Goal: Information Seeking & Learning: Learn about a topic

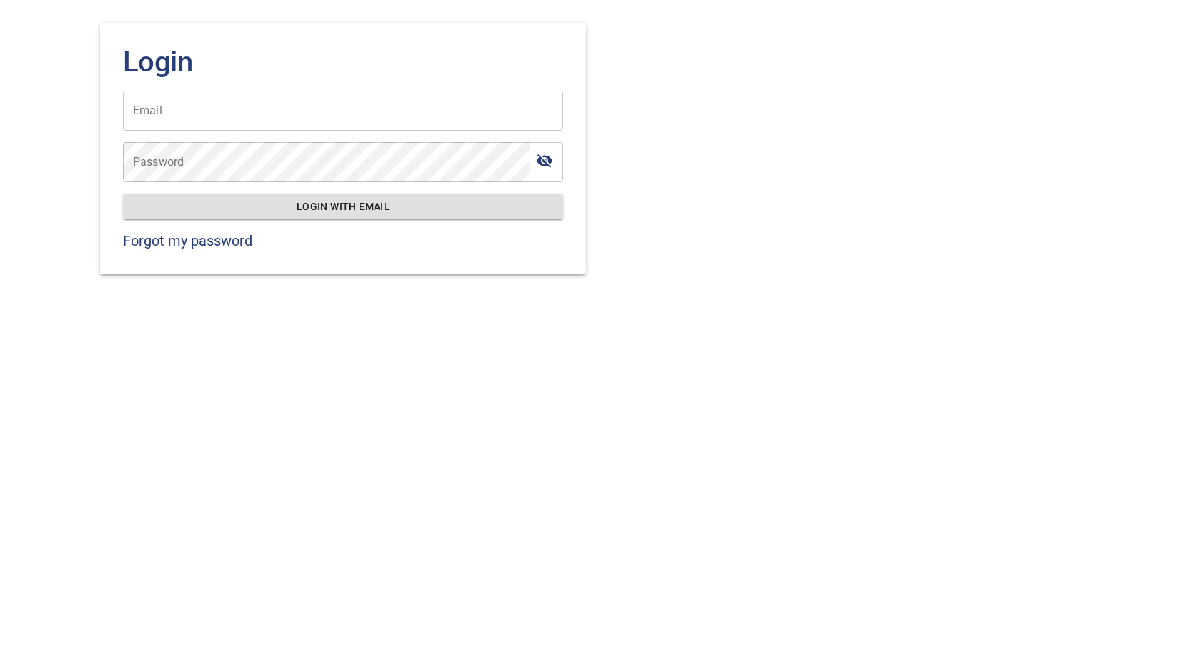
click at [203, 107] on input "Email" at bounding box center [343, 111] width 440 height 40
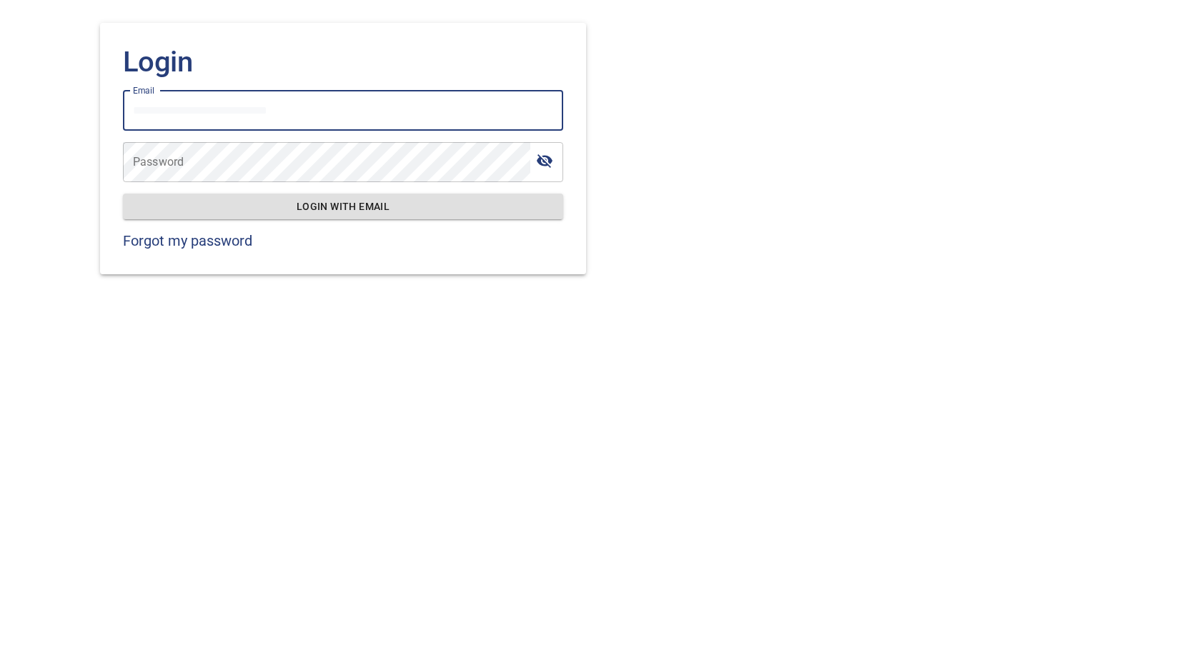
type input "**********"
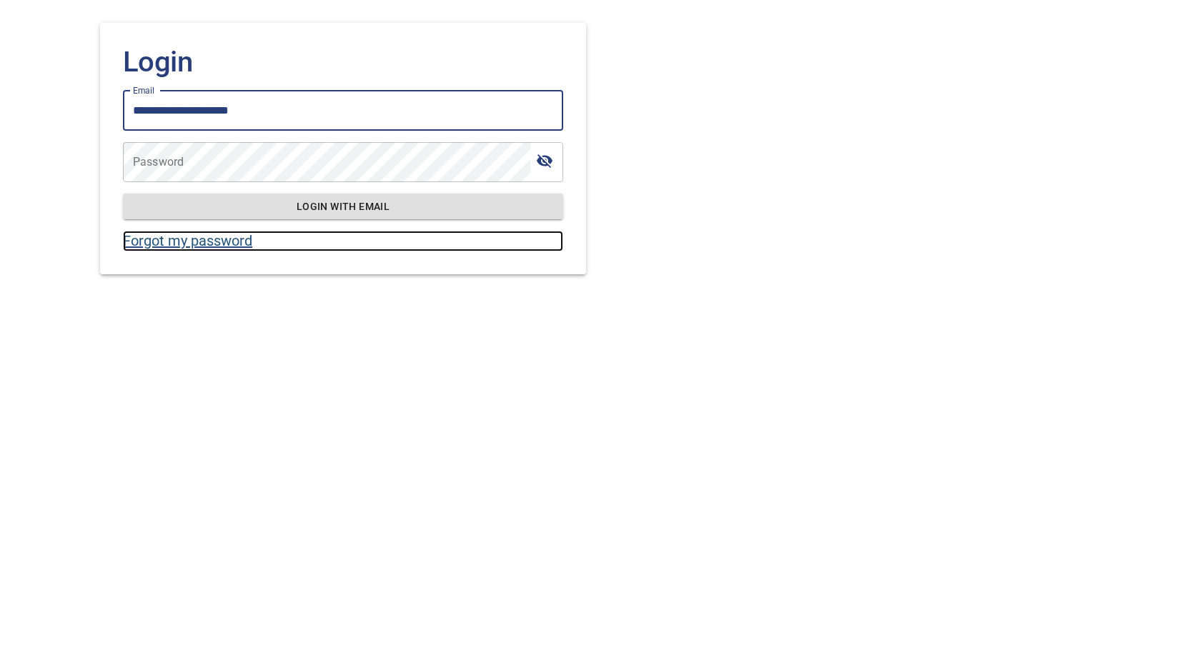
click at [217, 240] on link "Forgot my password" at bounding box center [343, 241] width 440 height 21
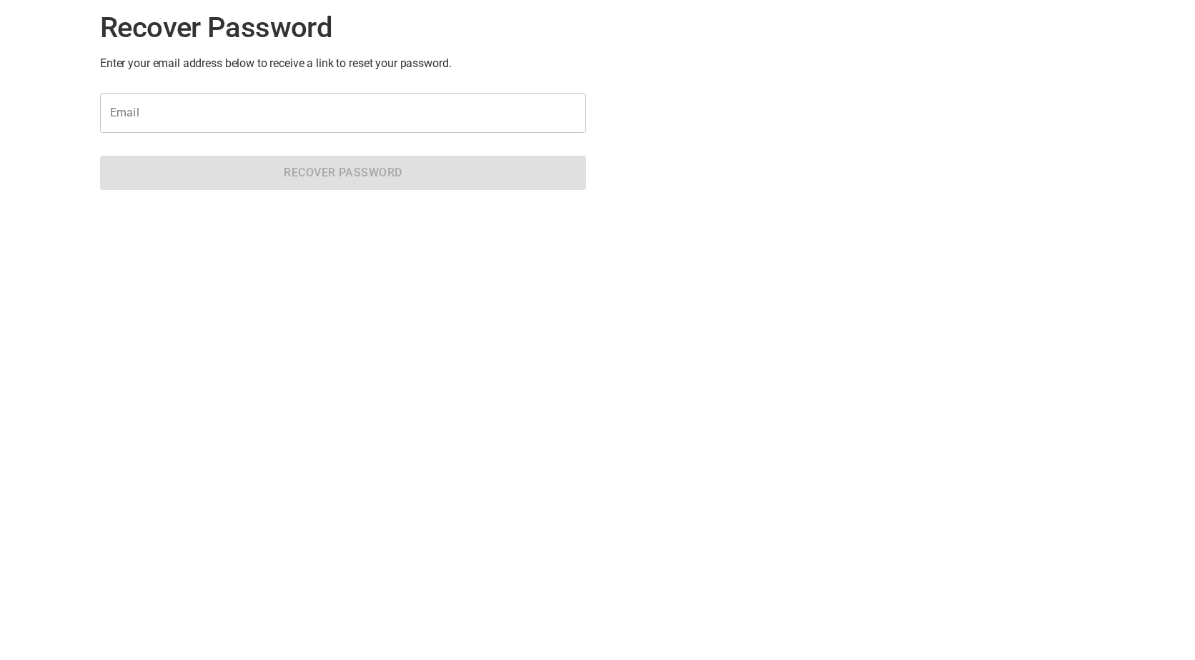
click at [199, 109] on input "Email" at bounding box center [343, 113] width 486 height 40
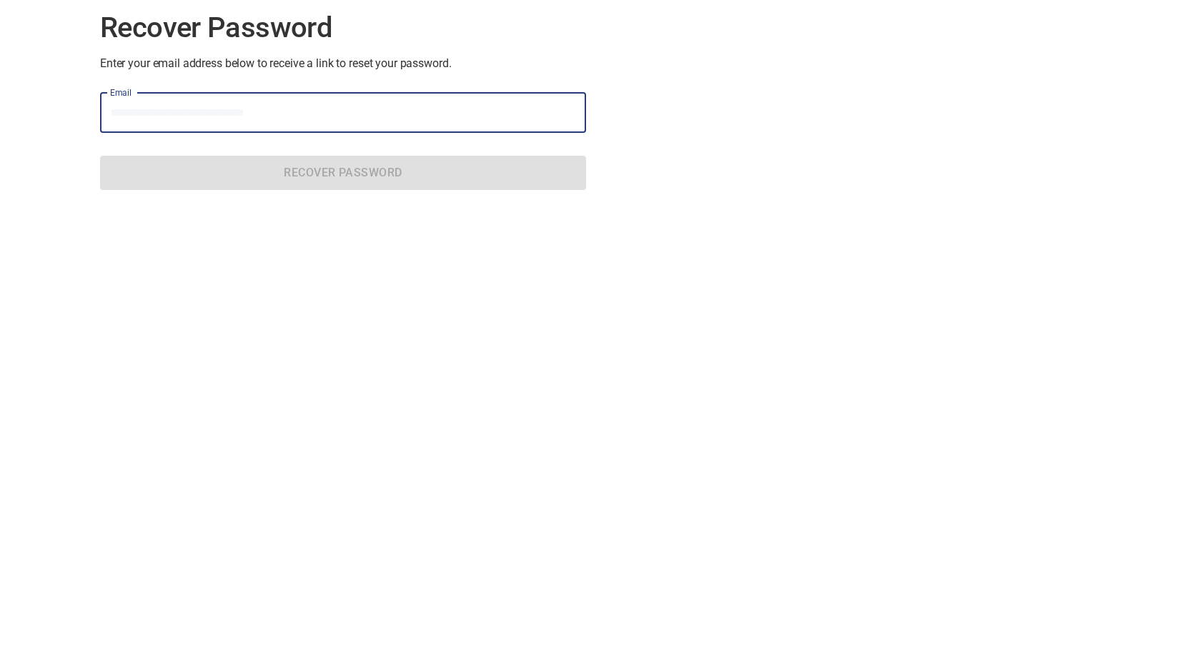
type input "**********"
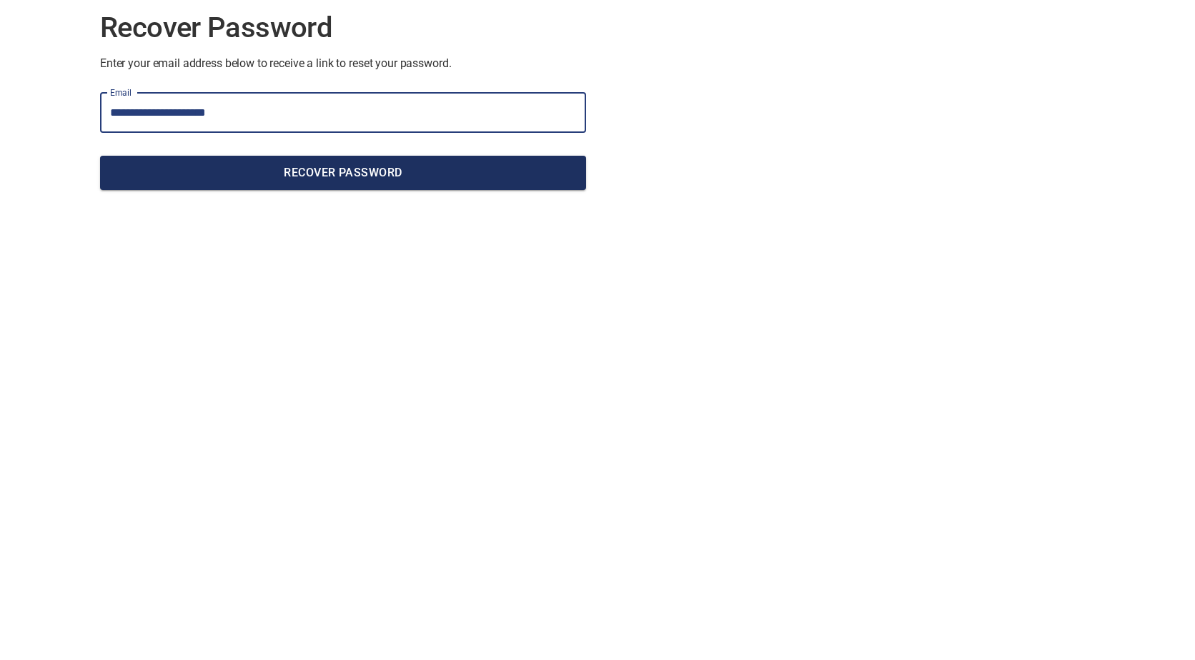
click at [354, 165] on span "Recover Password" at bounding box center [342, 173] width 463 height 20
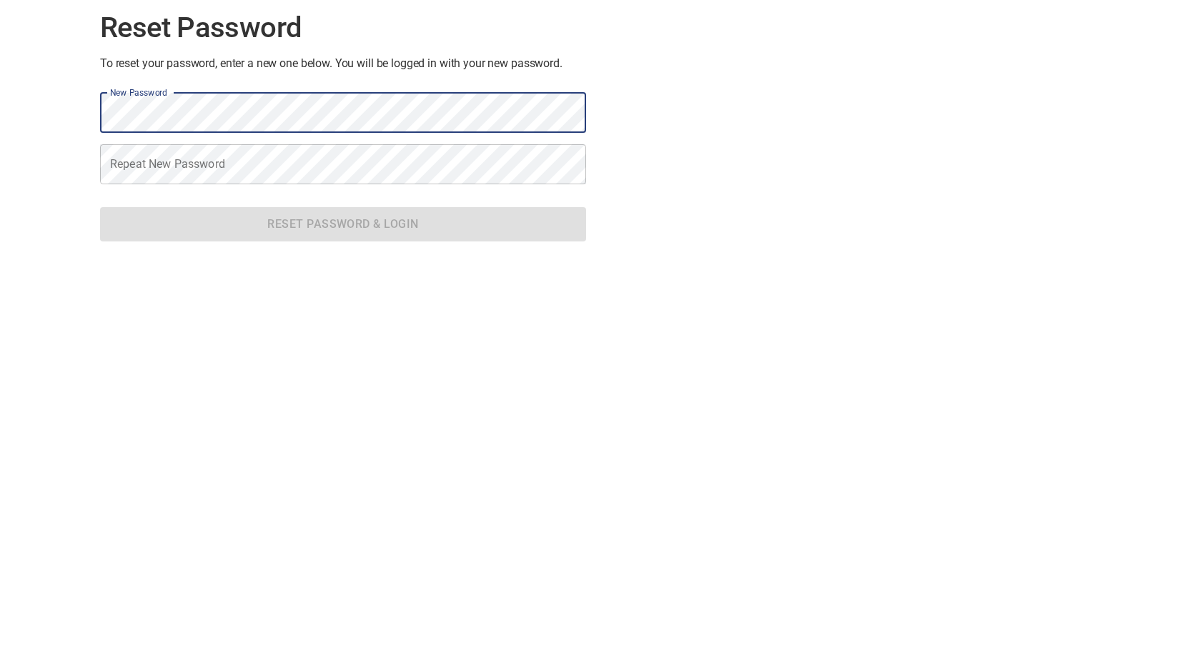
click at [98, 110] on div "Reset Password To reset your password, enter a new one below. You will be logge…" at bounding box center [343, 127] width 509 height 276
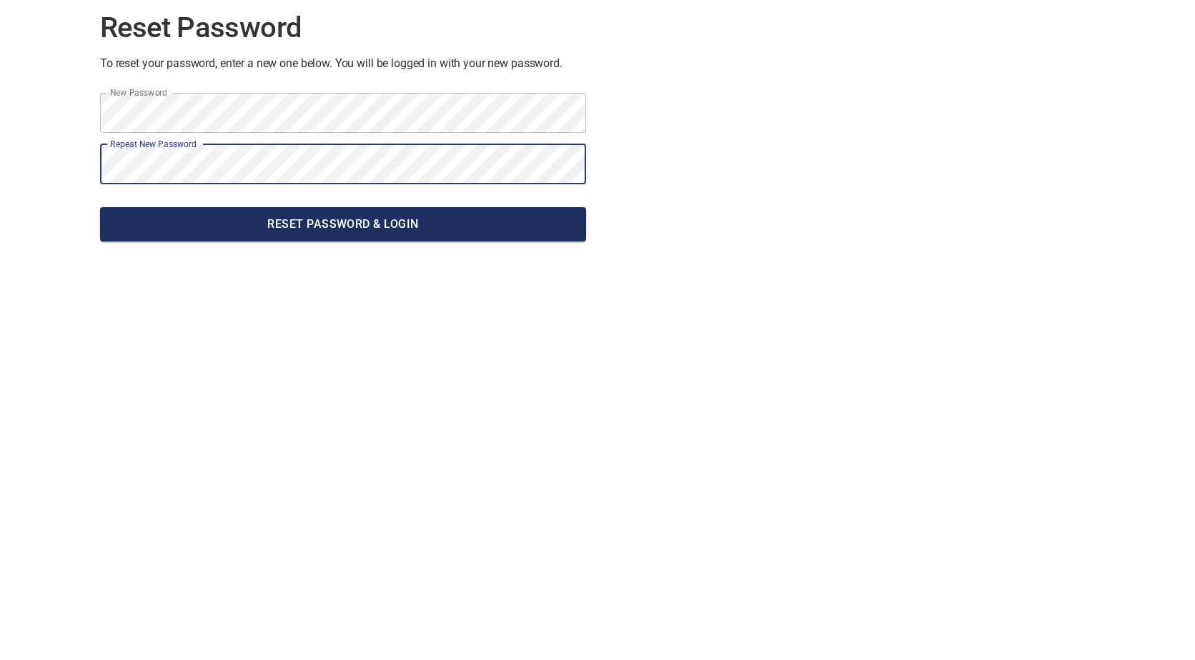
click at [270, 219] on span "Reset Password & Login" at bounding box center [342, 224] width 463 height 20
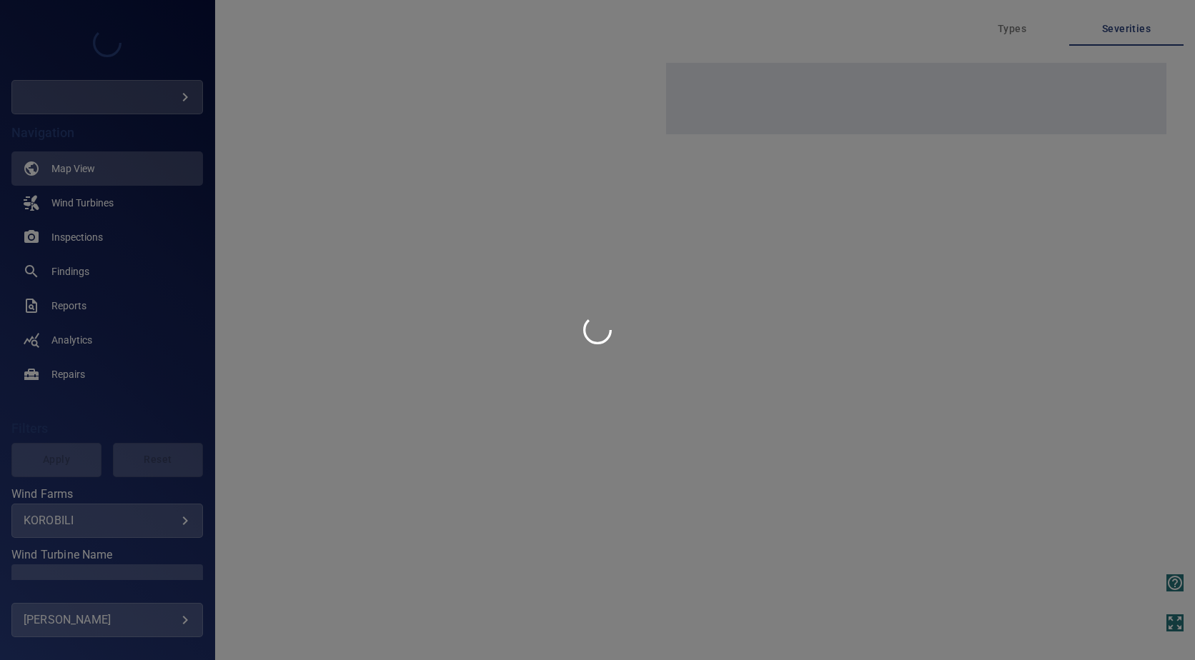
type input "****"
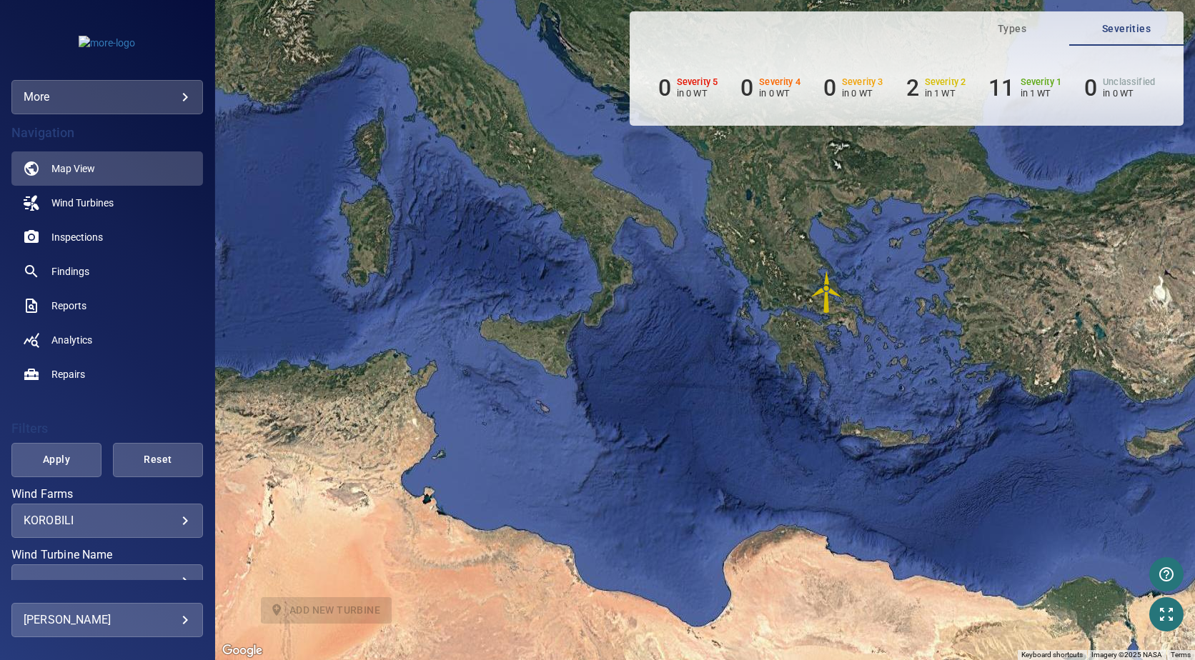
click at [827, 289] on img "WTG4-32168406" at bounding box center [826, 292] width 43 height 43
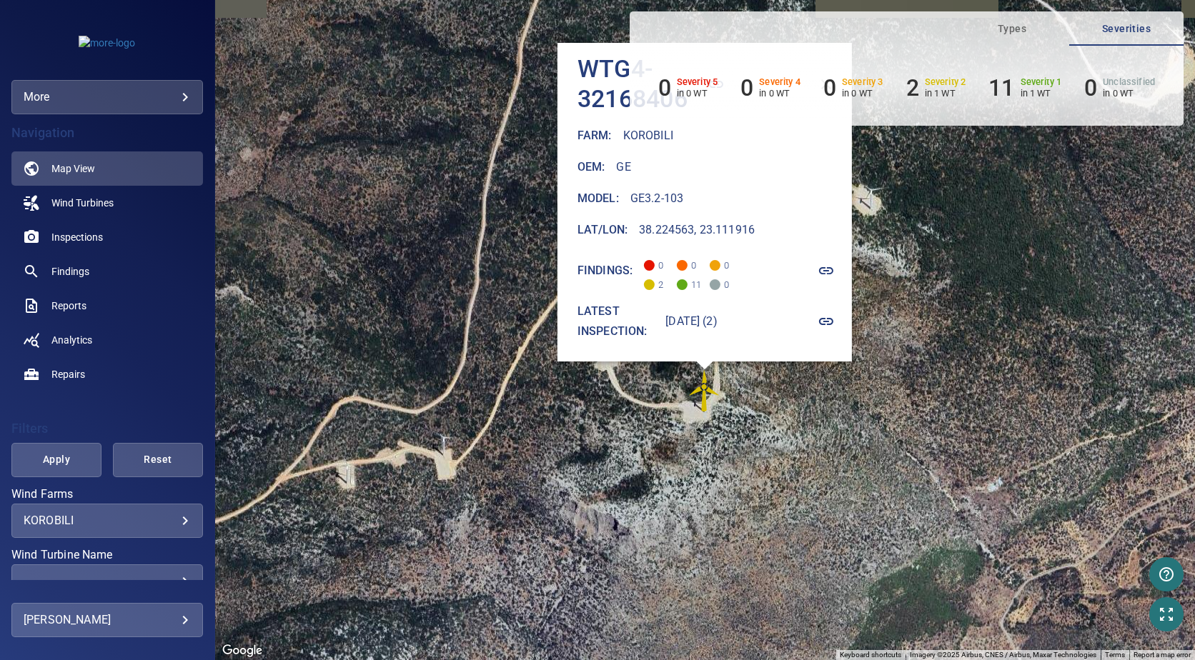
click at [705, 397] on img "WTG4-32168406" at bounding box center [704, 390] width 43 height 43
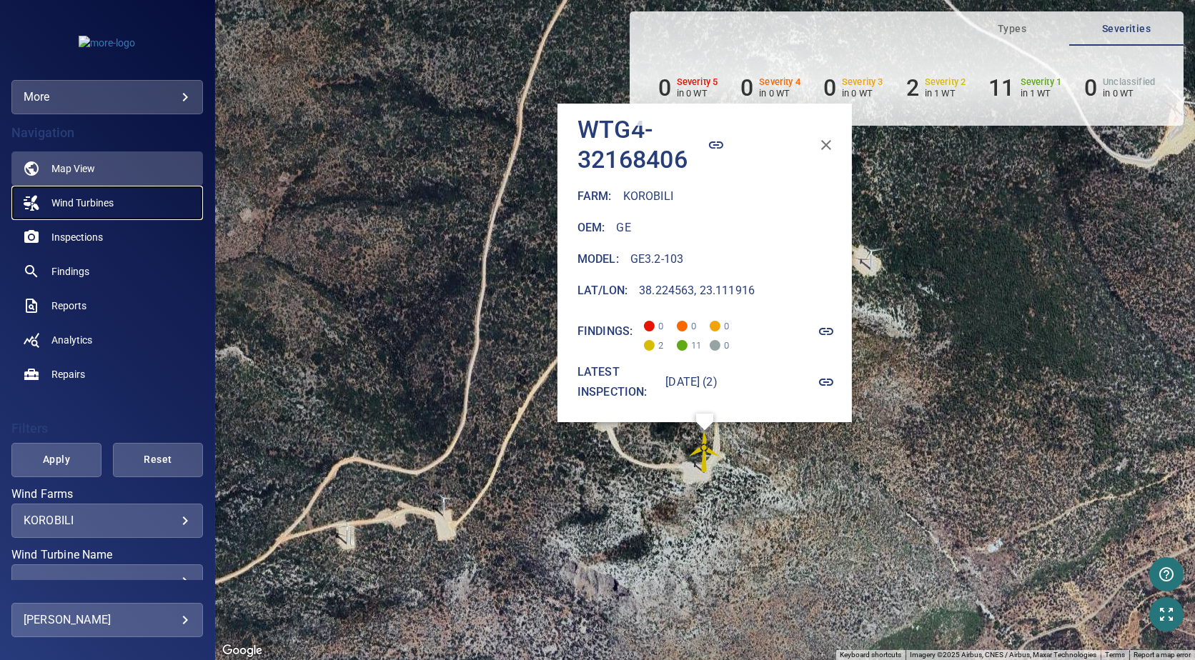
click at [48, 205] on link "Wind Turbines" at bounding box center [106, 203] width 191 height 34
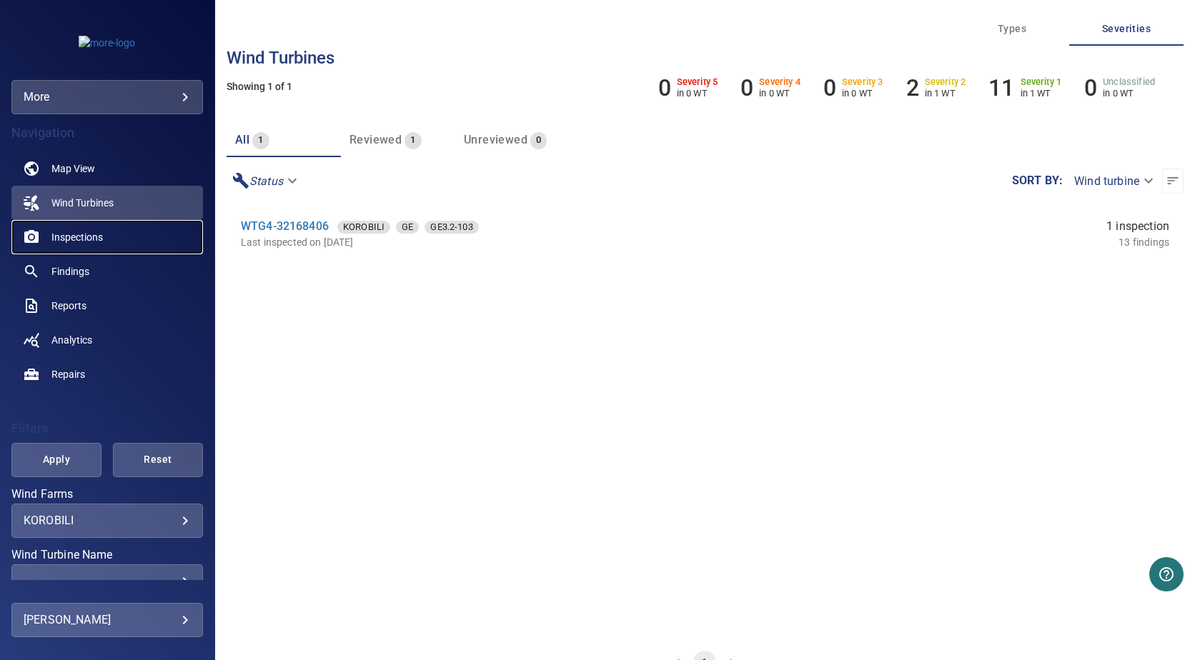
click at [79, 235] on span "Inspections" at bounding box center [76, 237] width 51 height 14
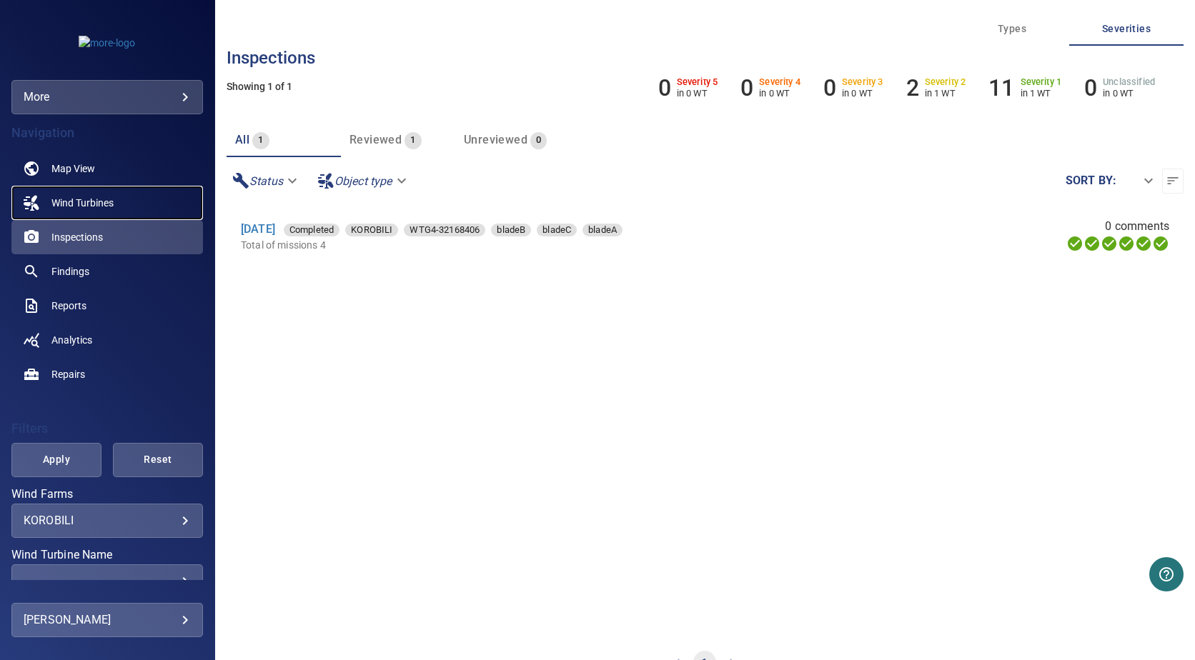
click at [81, 205] on span "Wind Turbines" at bounding box center [82, 203] width 62 height 14
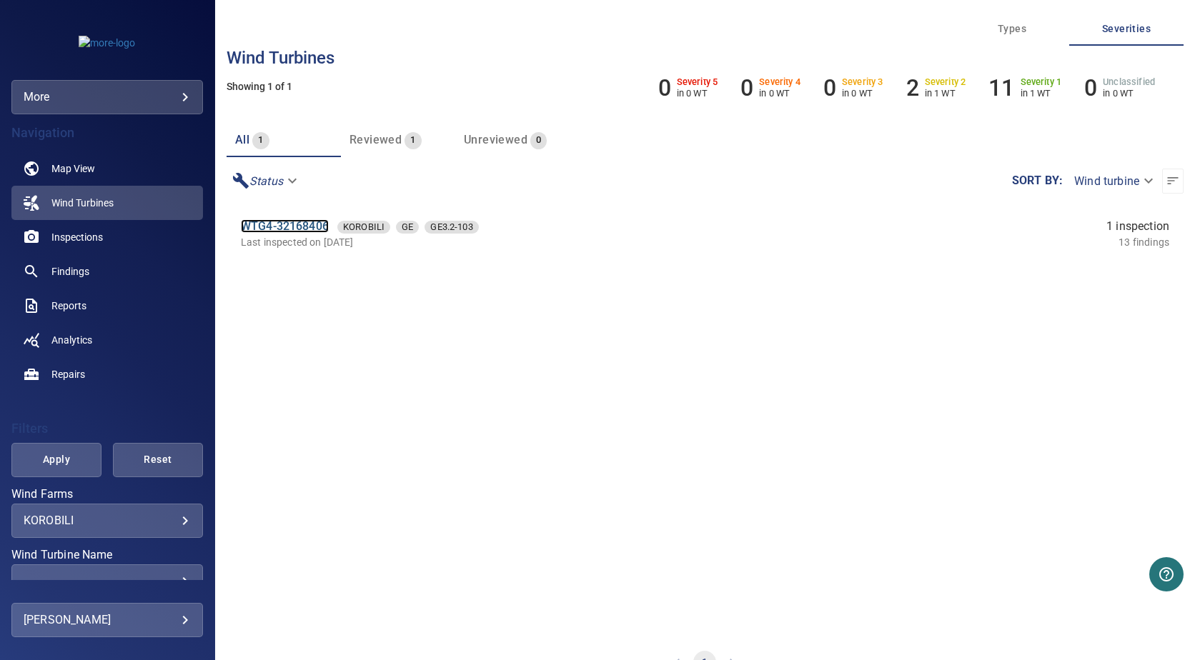
click at [266, 224] on link "WTG4-32168406" at bounding box center [285, 226] width 88 height 14
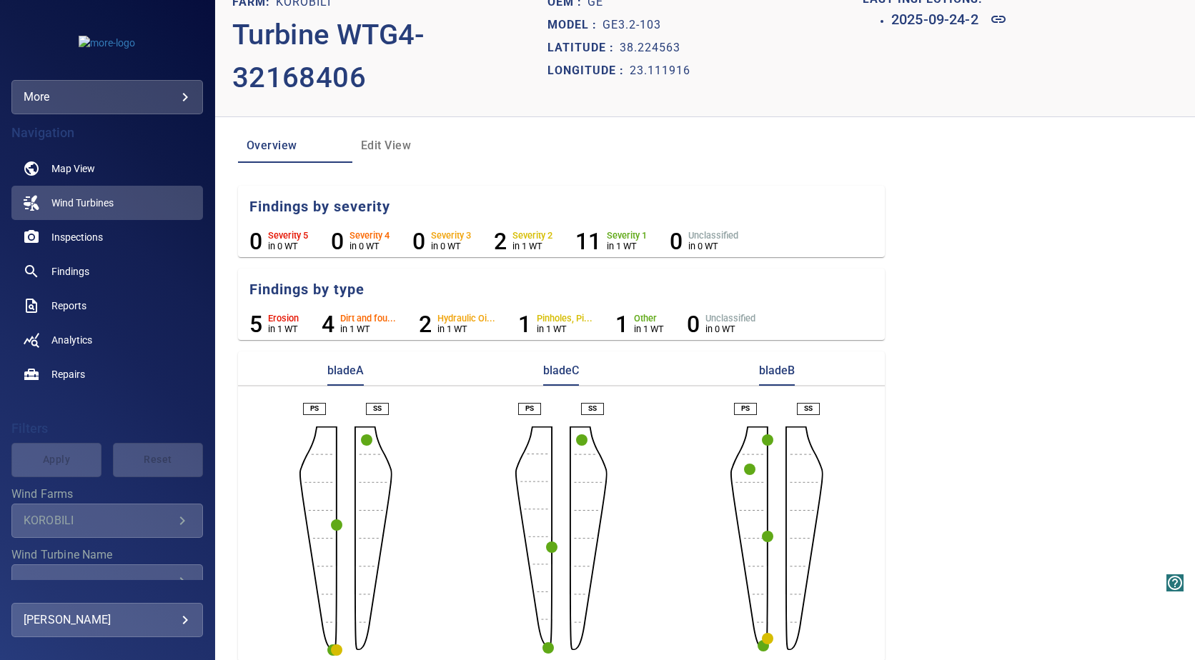
scroll to position [39, 0]
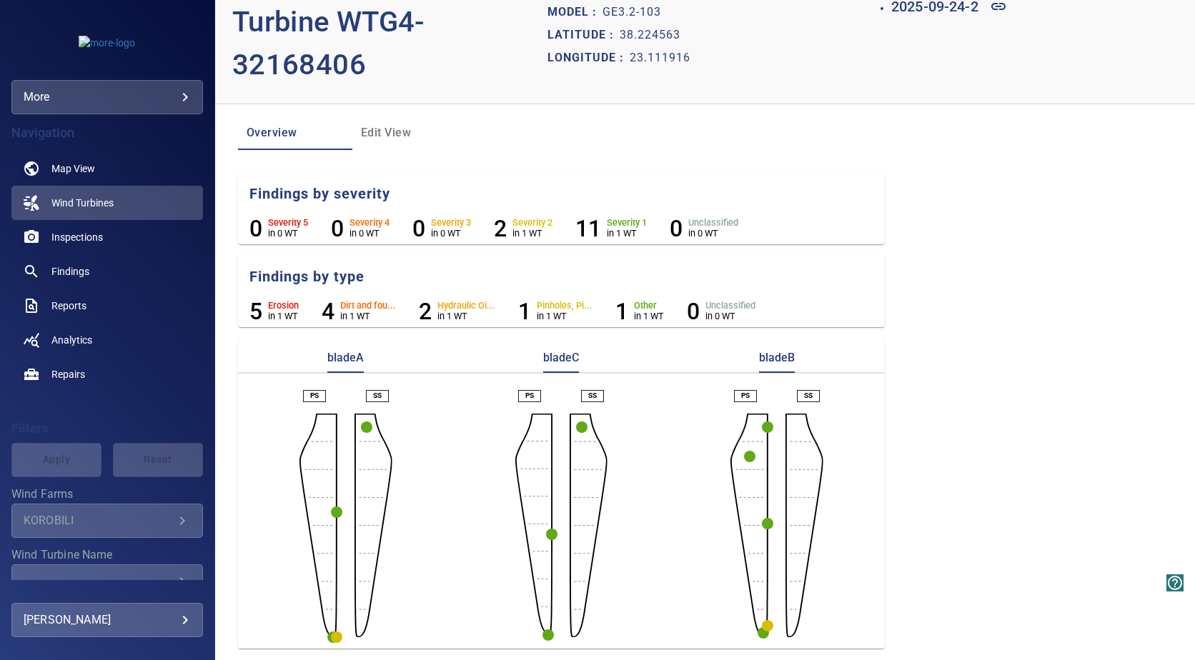
click at [762, 623] on circle "button" at bounding box center [767, 625] width 11 height 11
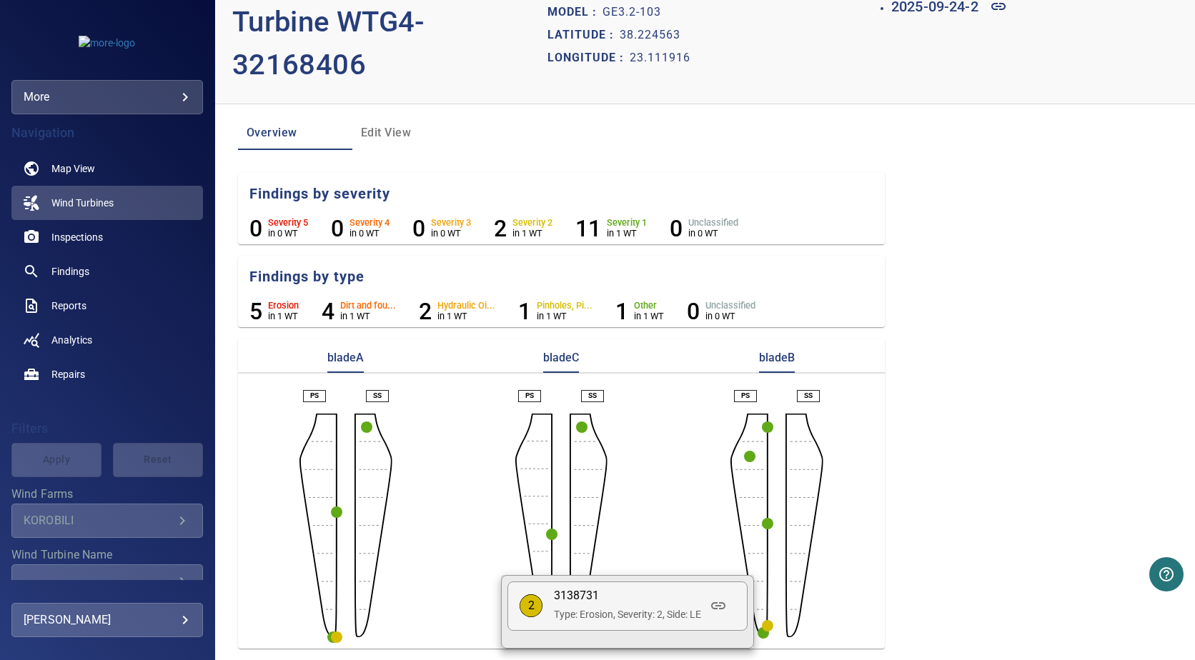
click at [648, 610] on p "Type: Erosion, Severity: 2, Side: LE" at bounding box center [627, 614] width 147 height 14
click at [341, 635] on div at bounding box center [597, 330] width 1195 height 660
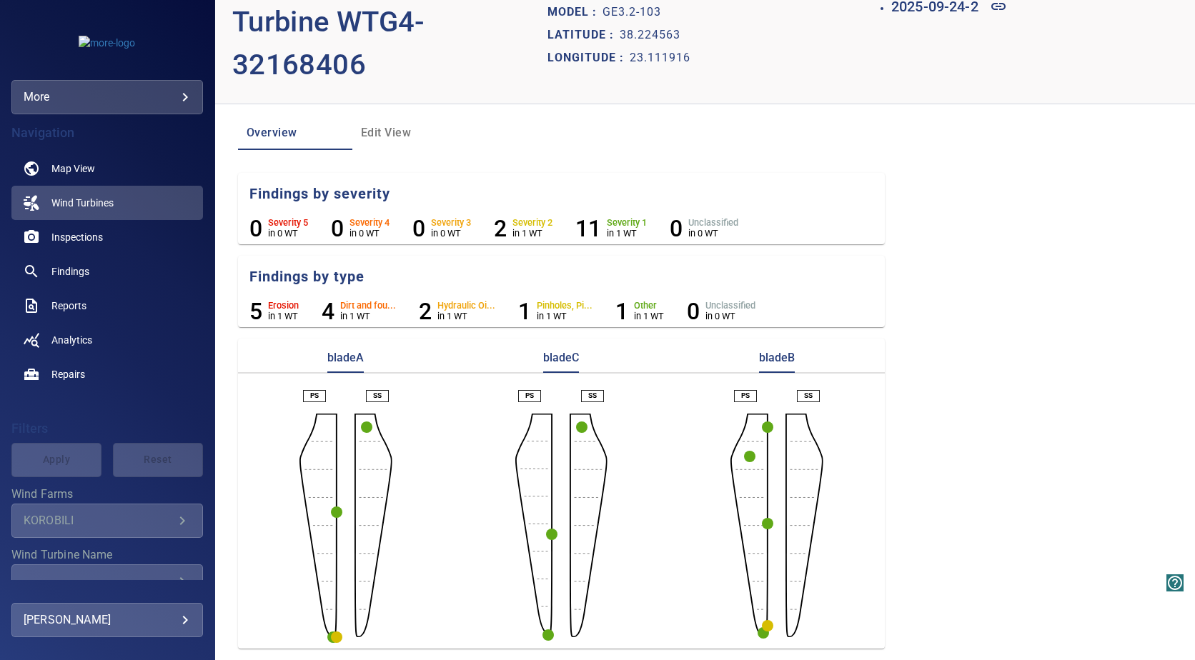
click at [339, 635] on circle "button" at bounding box center [336, 637] width 11 height 11
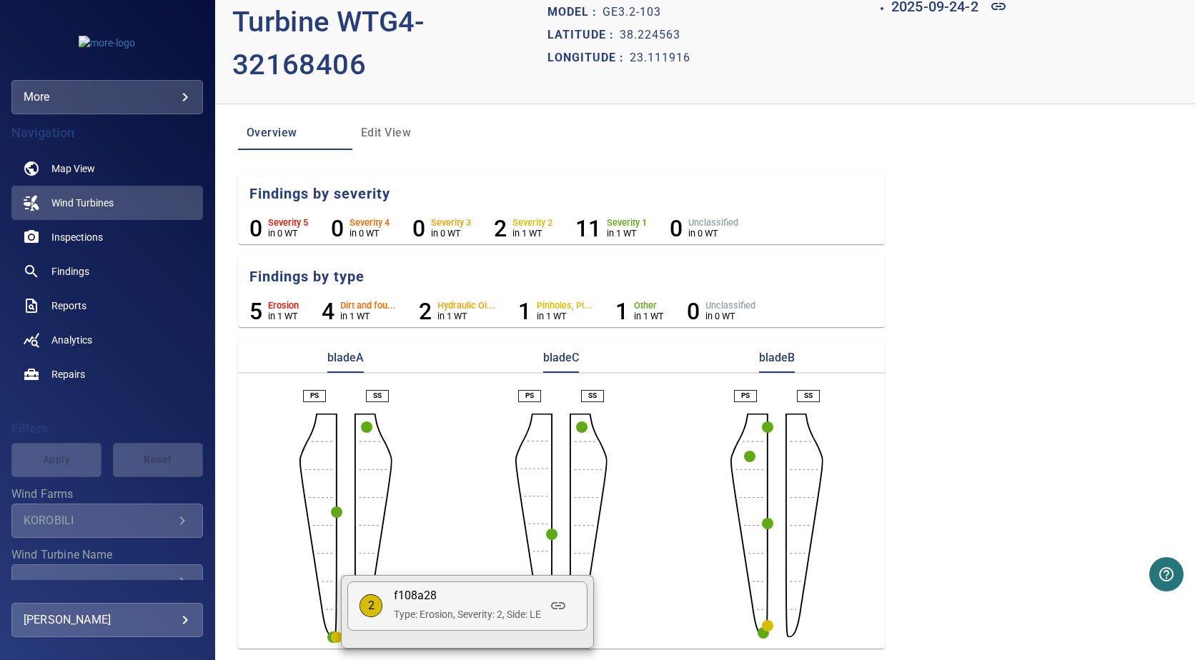
drag, startPoint x: 373, startPoint y: 600, endPoint x: 447, endPoint y: 605, distance: 74.5
click at [373, 601] on p "2" at bounding box center [370, 606] width 23 height 16
click at [562, 602] on icon at bounding box center [557, 605] width 17 height 17
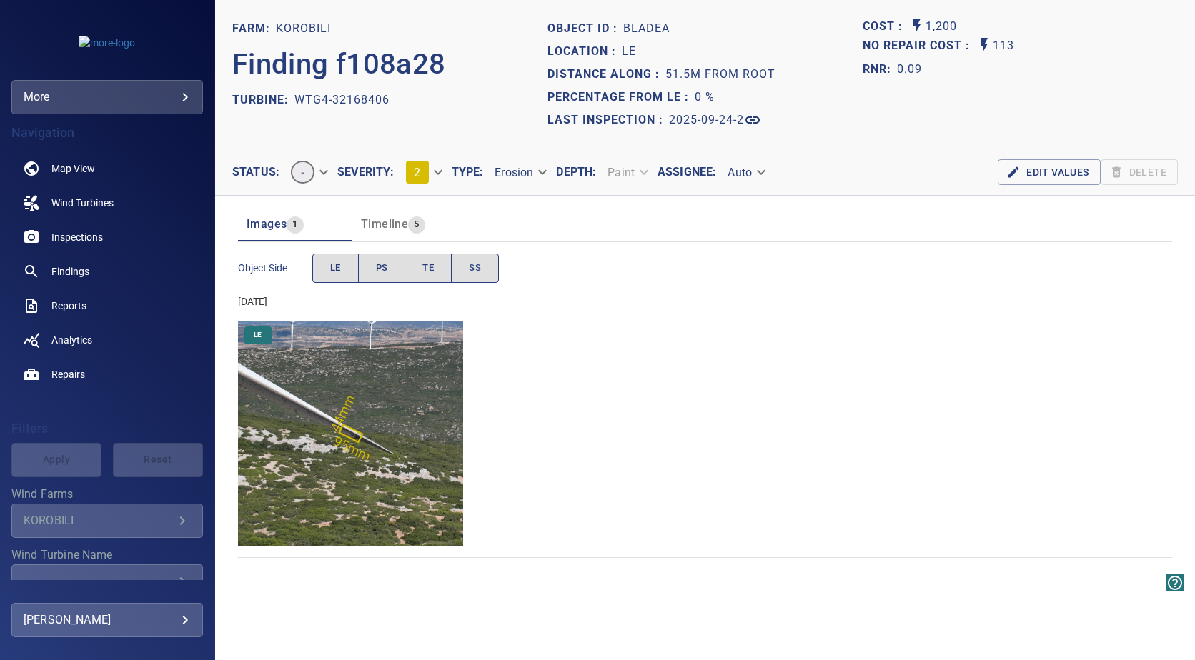
click at [344, 449] on img "KOROBILI/WTG4-32168406/2025-09-24-2/2025-09-24-4/image55wp63.jpg" at bounding box center [350, 433] width 225 height 225
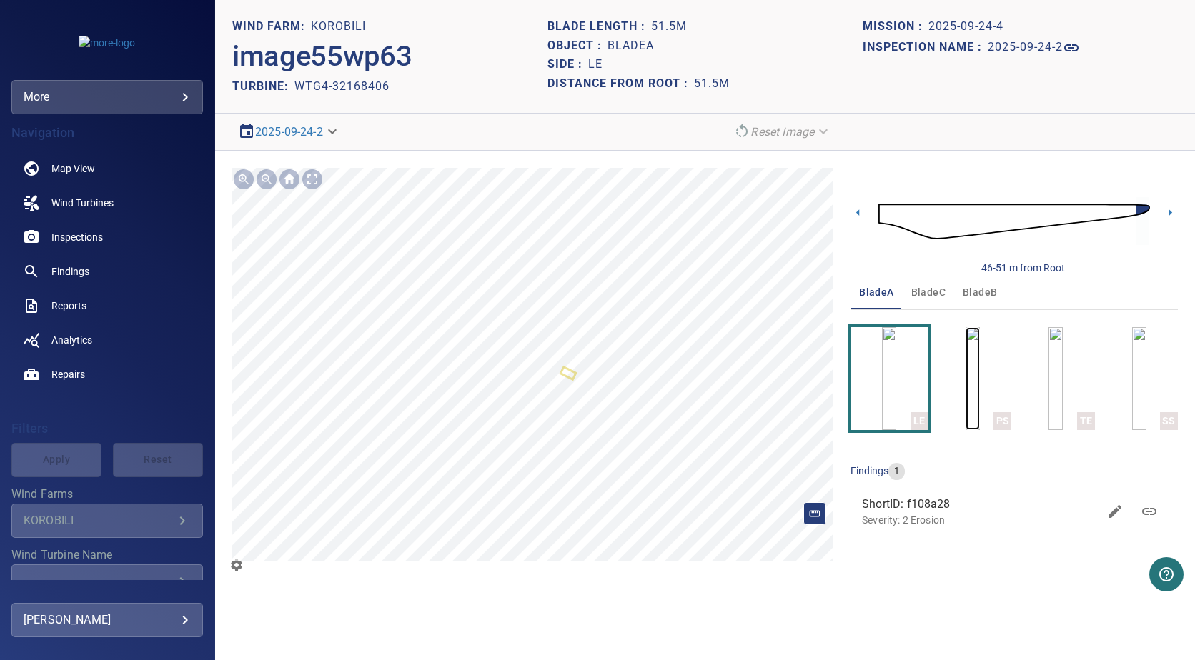
click at [968, 399] on img "button" at bounding box center [972, 378] width 14 height 103
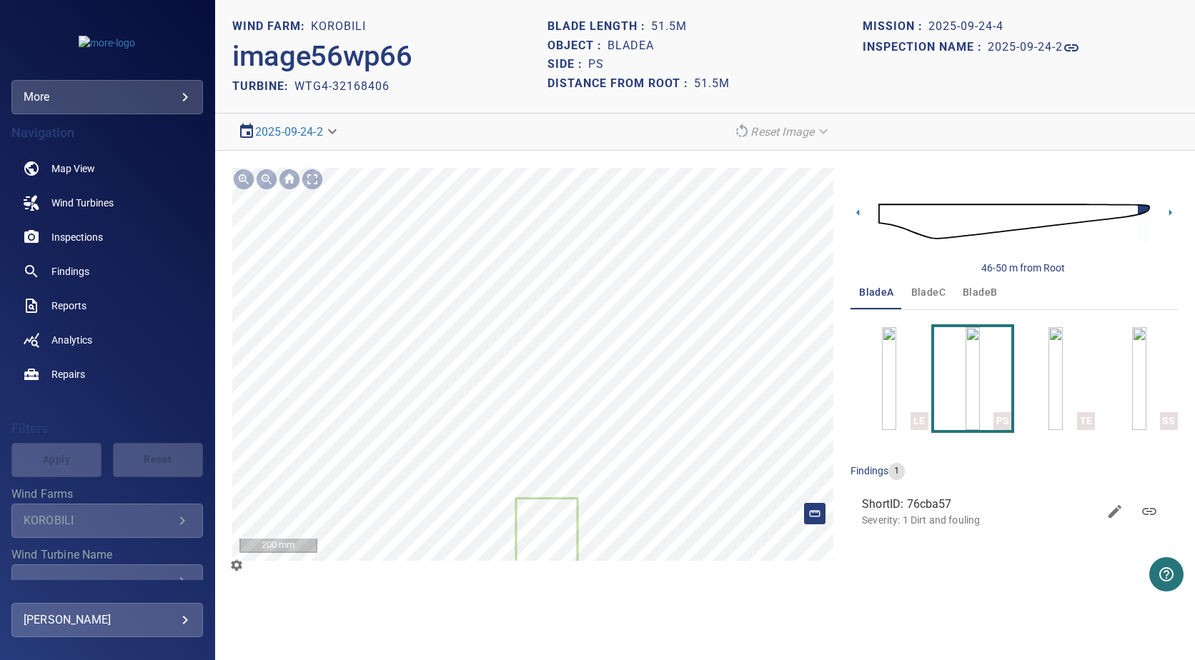
click at [675, 621] on section "**********" at bounding box center [705, 330] width 980 height 660
click at [1048, 387] on img "button" at bounding box center [1055, 378] width 14 height 103
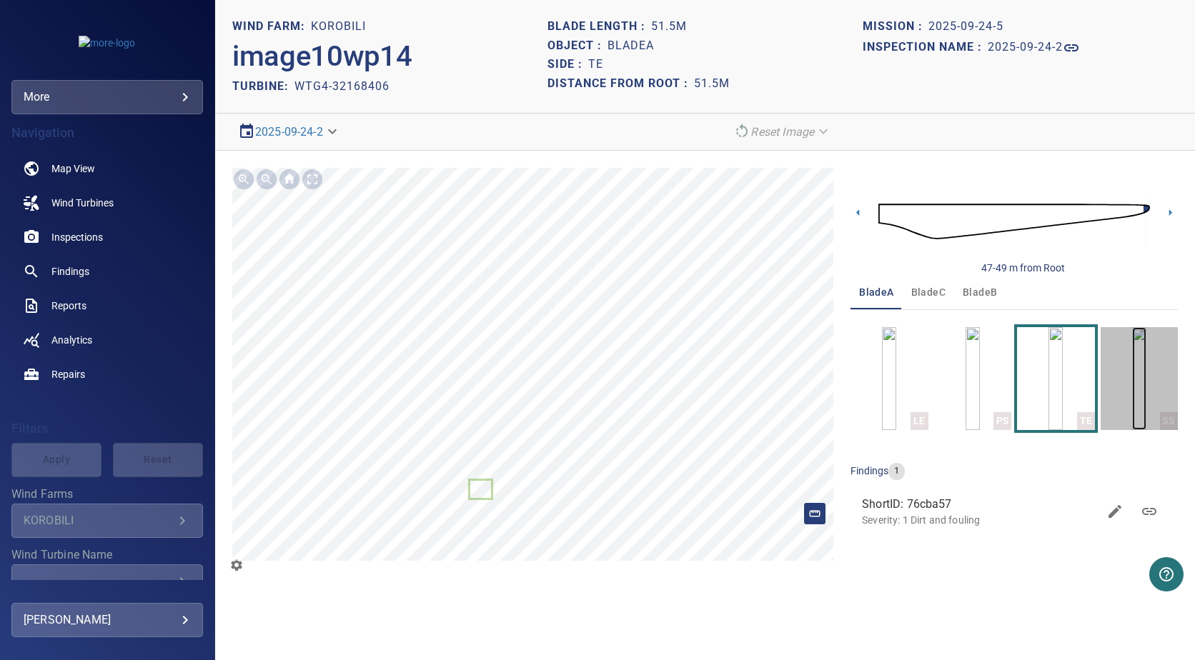
click at [1132, 384] on img "button" at bounding box center [1139, 378] width 14 height 103
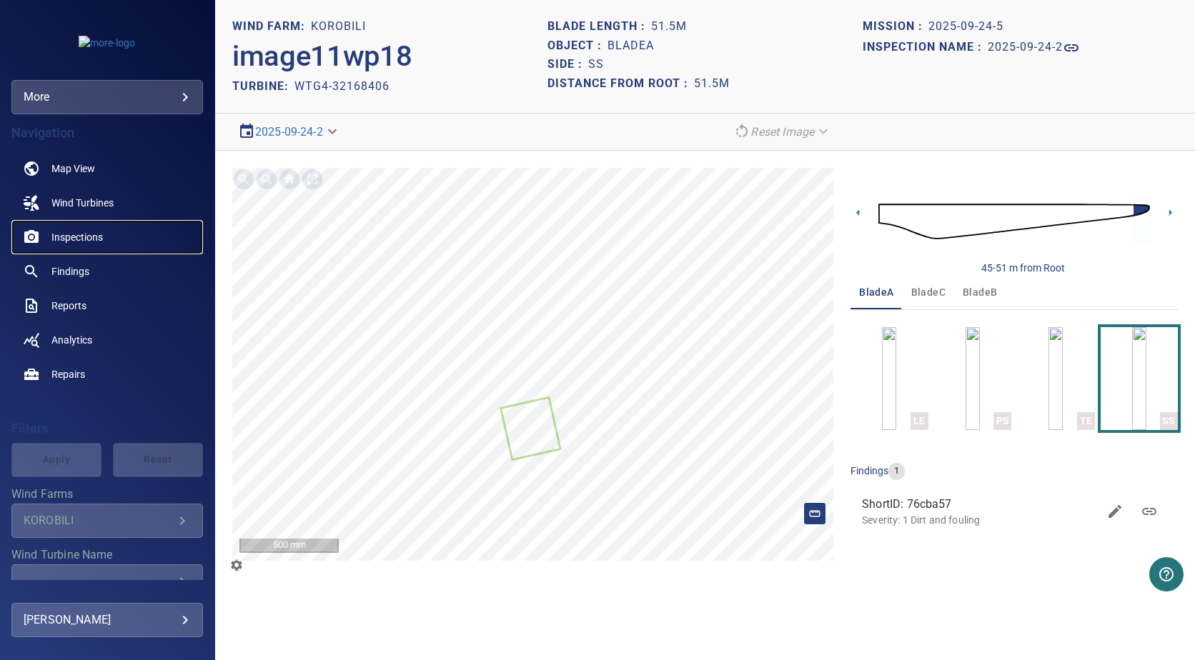
click at [79, 236] on span "Inspections" at bounding box center [76, 237] width 51 height 14
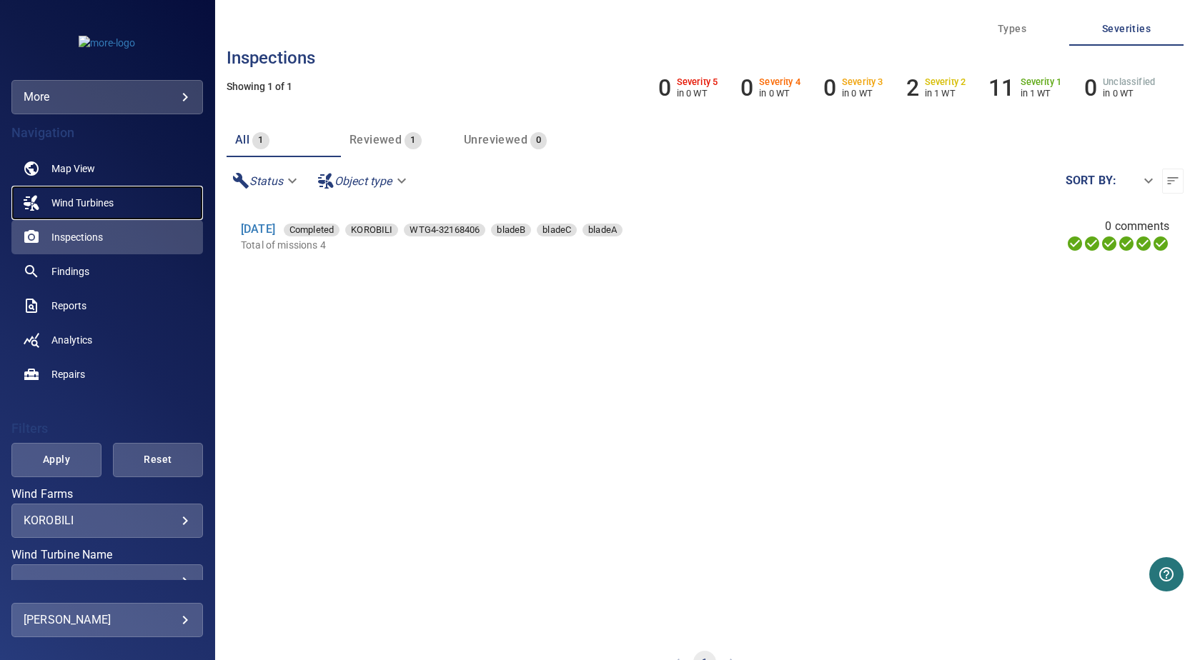
click at [73, 201] on span "Wind Turbines" at bounding box center [82, 203] width 62 height 14
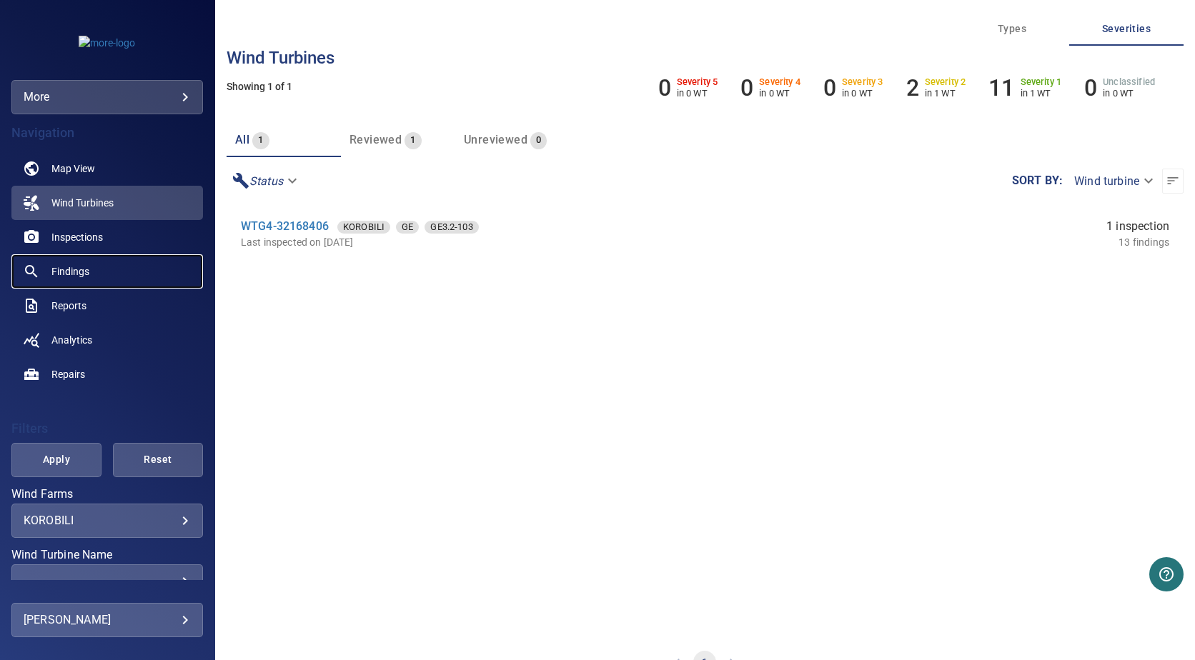
click at [72, 262] on link "Findings" at bounding box center [106, 271] width 191 height 34
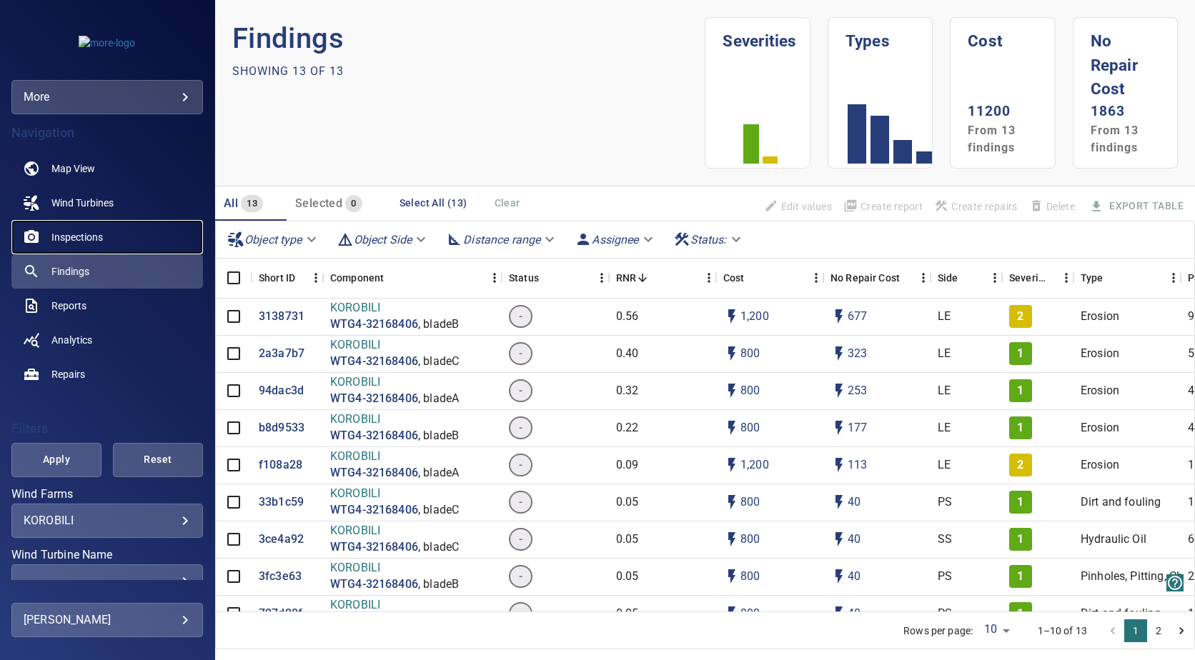
click at [59, 228] on link "Inspections" at bounding box center [106, 237] width 191 height 34
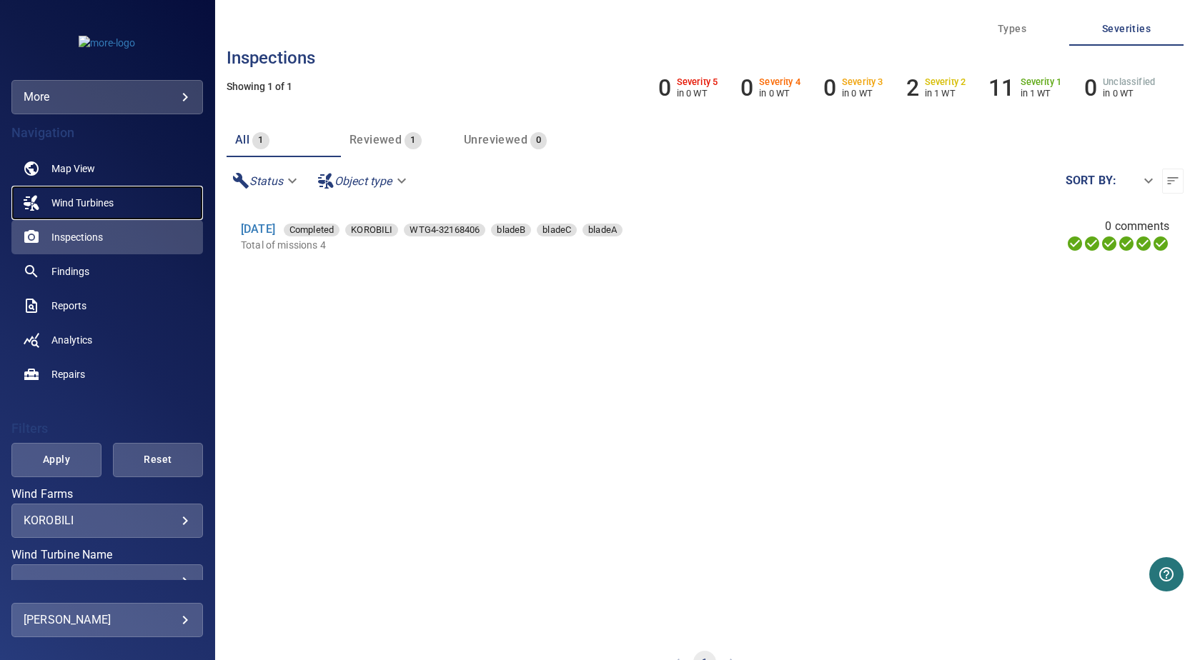
click at [70, 204] on span "Wind Turbines" at bounding box center [82, 203] width 62 height 14
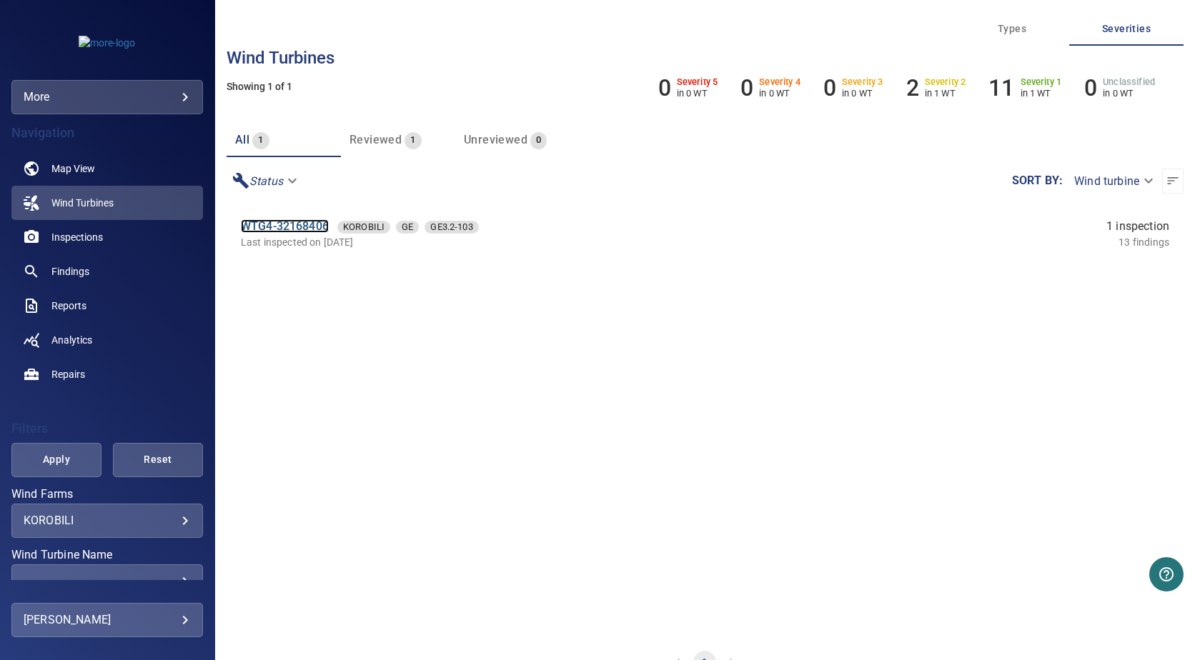
click at [279, 224] on link "WTG4-32168406" at bounding box center [285, 226] width 88 height 14
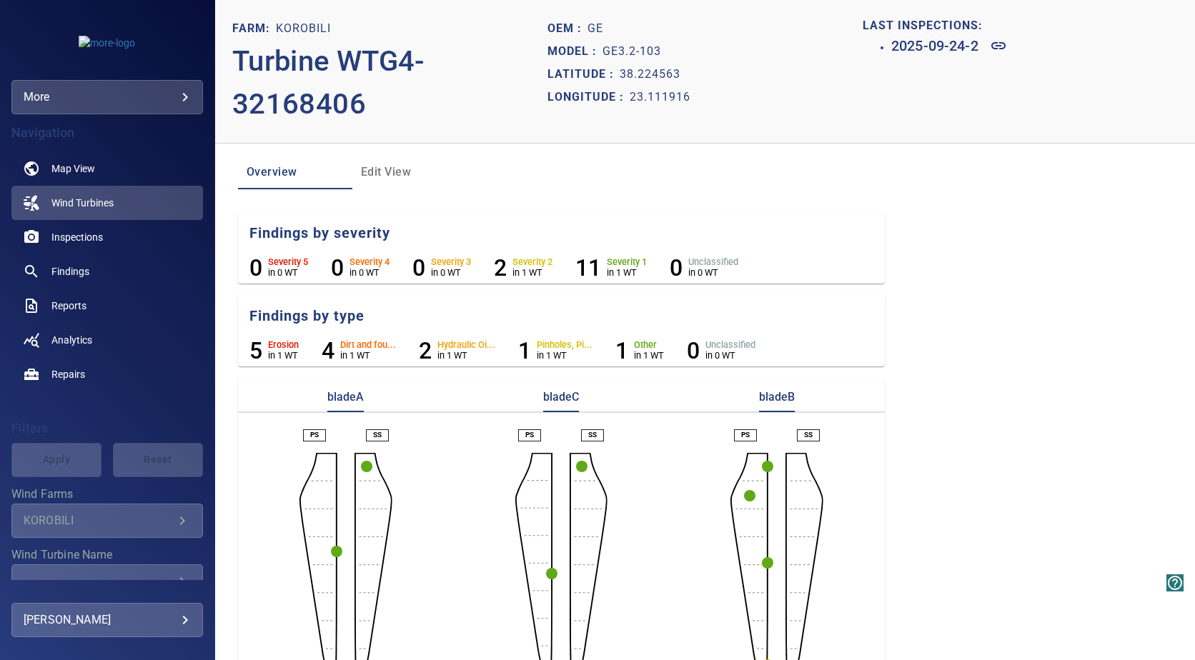
click at [577, 465] on circle "button" at bounding box center [581, 466] width 11 height 11
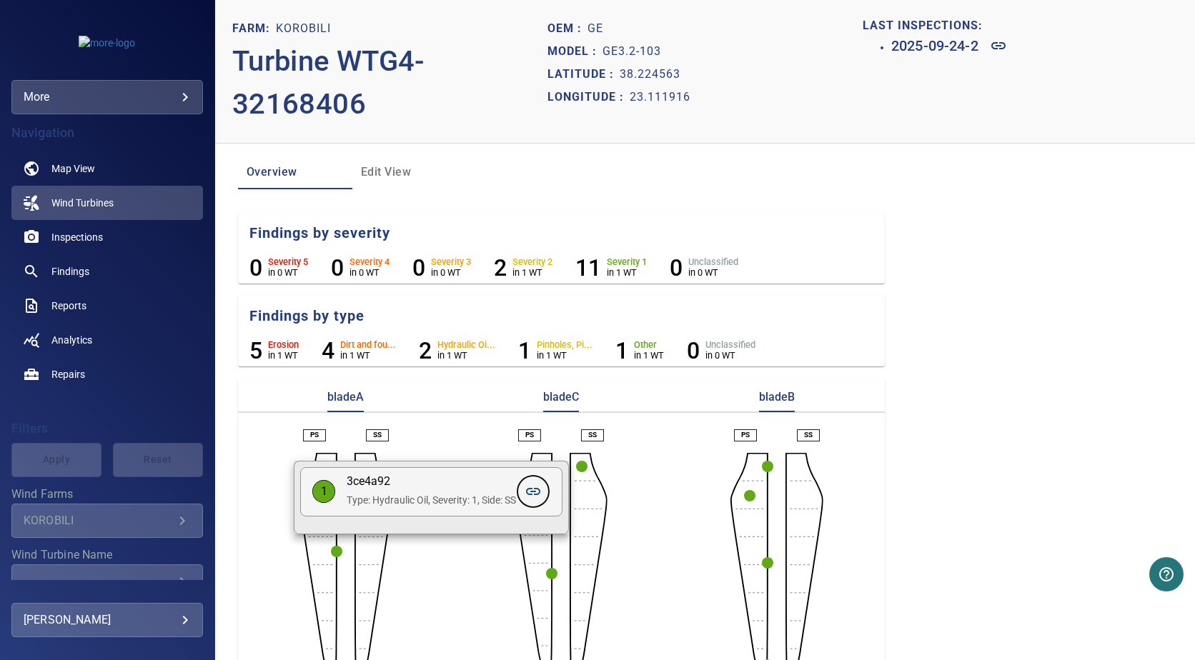
click at [536, 489] on icon at bounding box center [532, 491] width 17 height 17
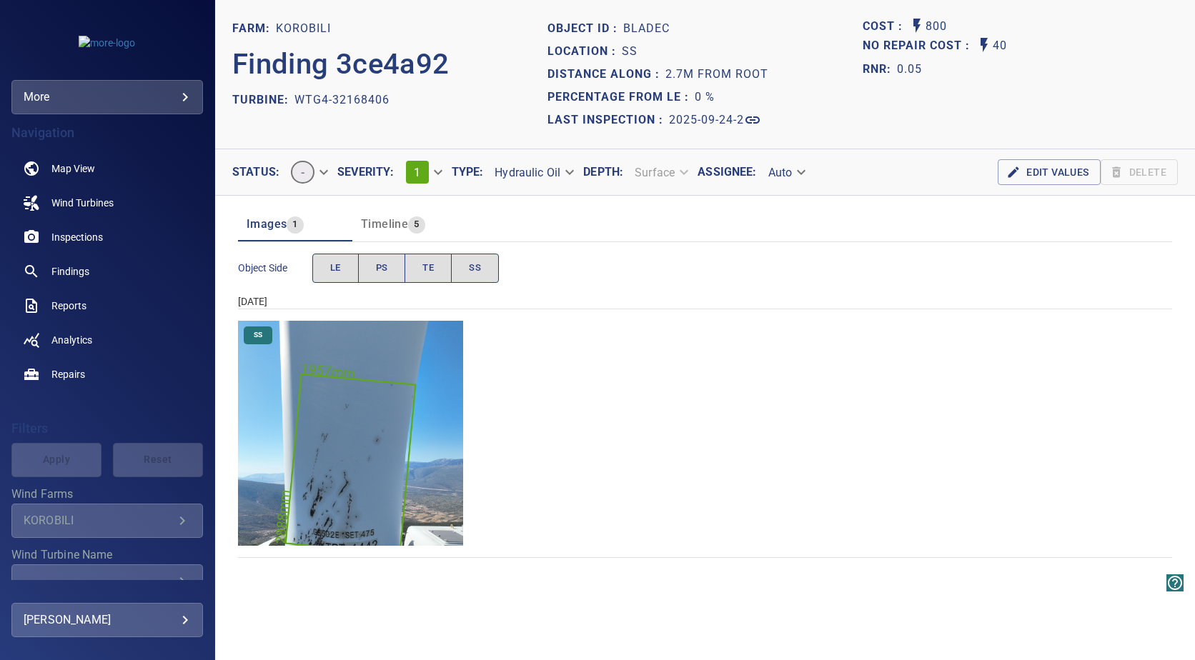
click at [336, 486] on img "KOROBILI/WTG4-32168406/2025-09-24-2/2025-09-24-10/image43wp50.jpg" at bounding box center [350, 433] width 225 height 225
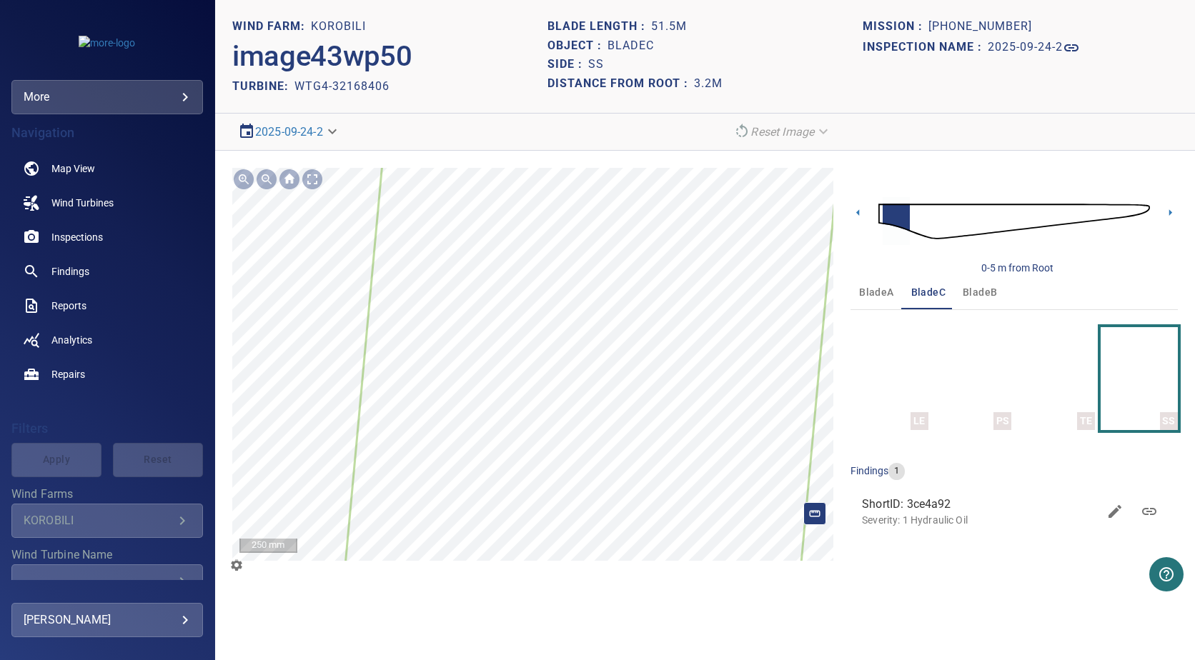
click at [497, 151] on div "**********" at bounding box center [705, 376] width 980 height 450
click at [514, 194] on icon at bounding box center [582, 461] width 514 height 711
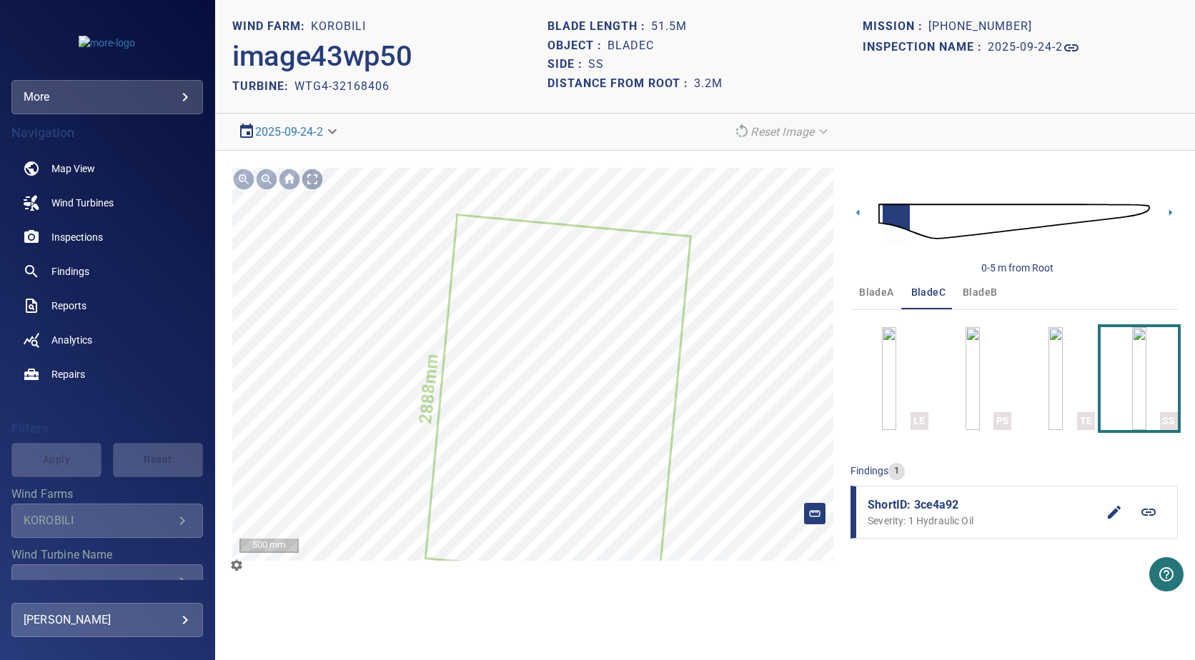
click at [307, 181] on div at bounding box center [312, 179] width 23 height 23
click at [63, 197] on span "Wind Turbines" at bounding box center [82, 203] width 62 height 14
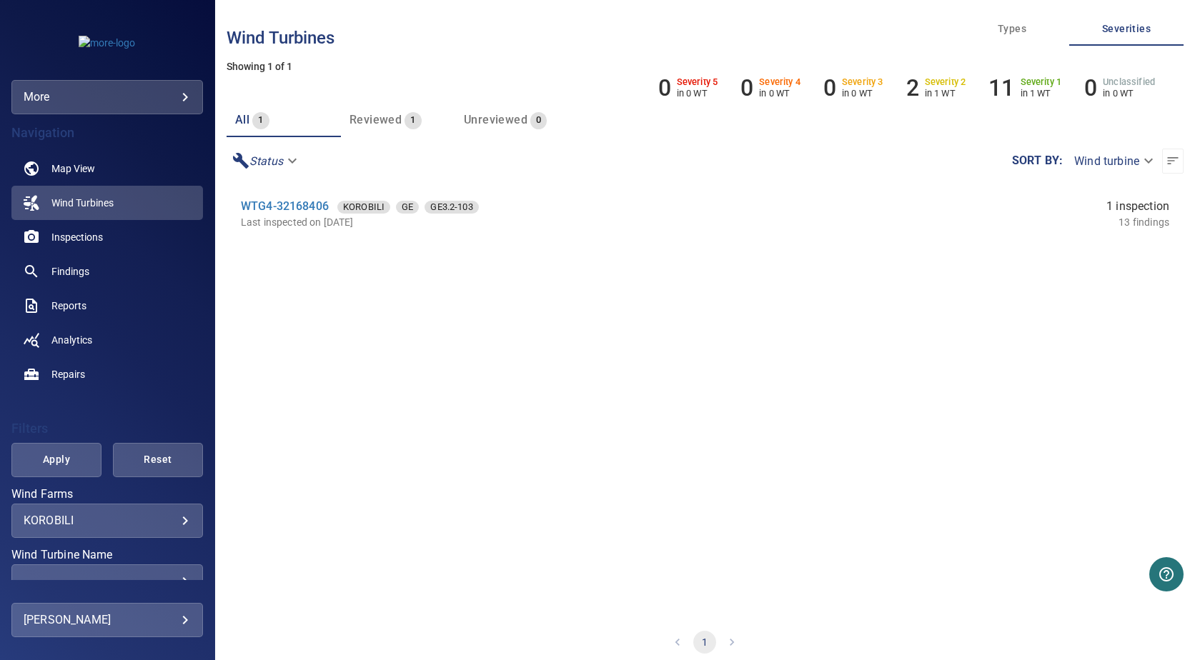
scroll to position [31, 0]
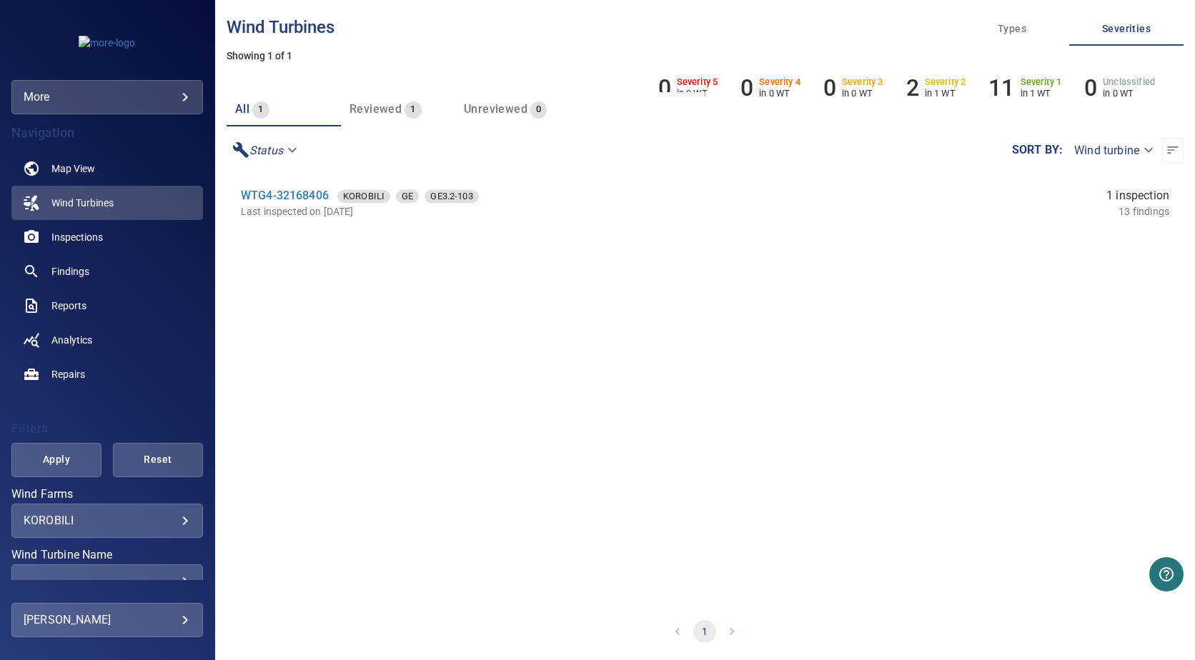
click at [183, 622] on body "**********" at bounding box center [597, 330] width 1195 height 660
click at [183, 621] on div at bounding box center [597, 330] width 1195 height 660
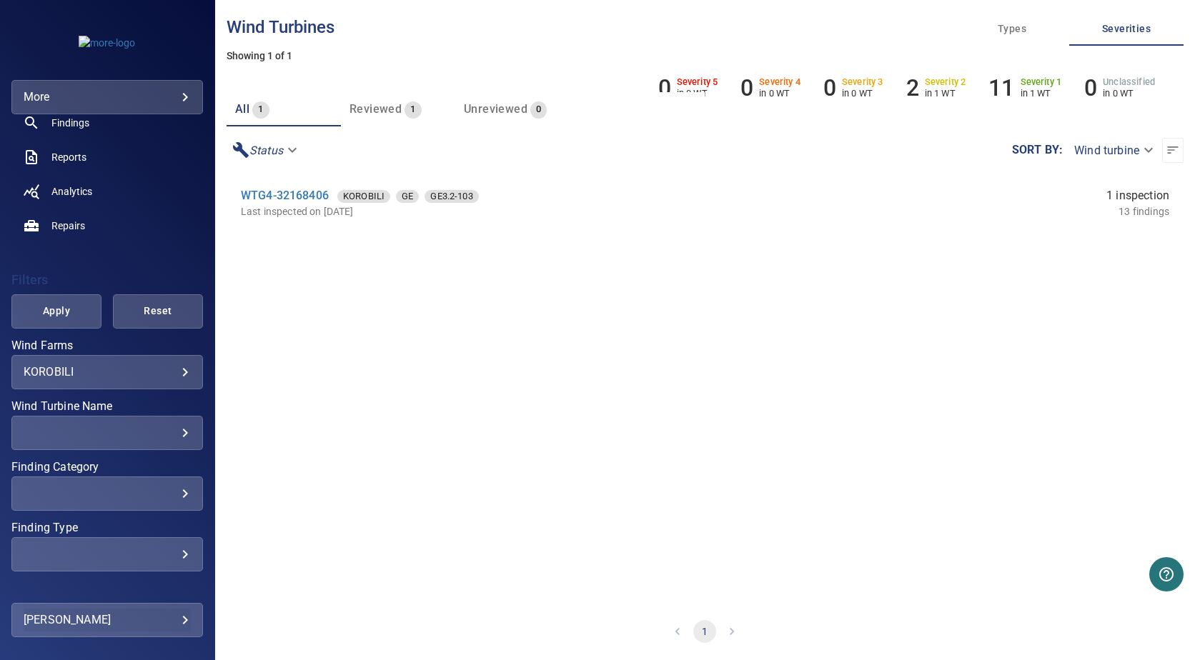
scroll to position [199, 0]
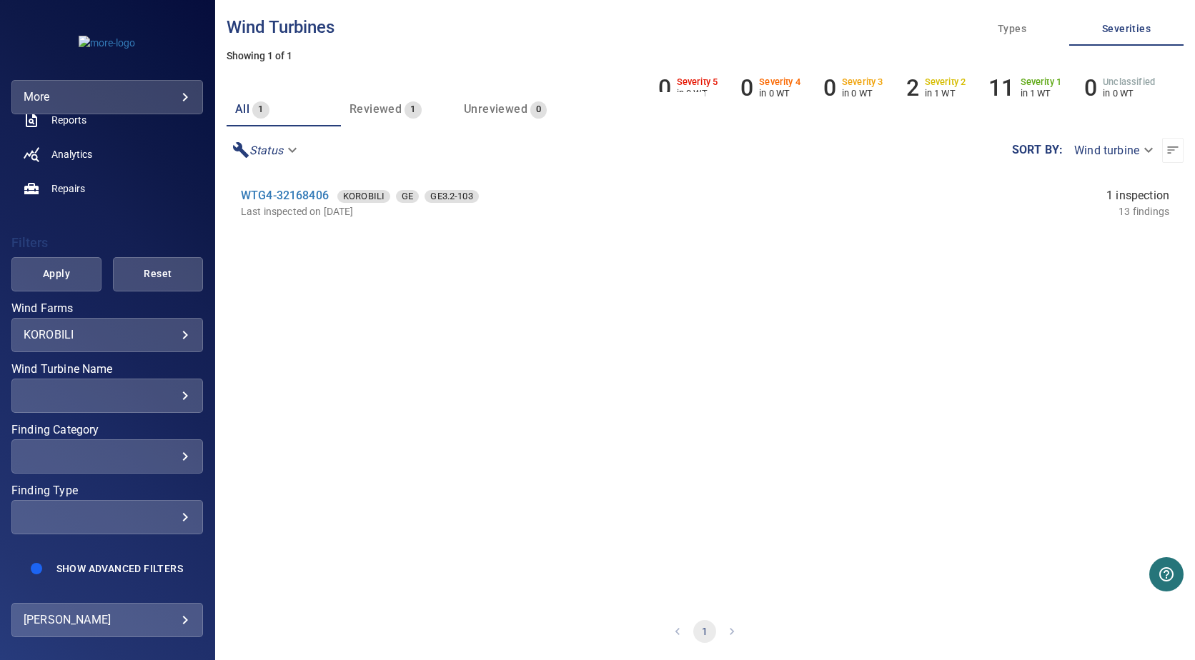
click at [170, 389] on div "​" at bounding box center [107, 396] width 167 height 14
type input "**********"
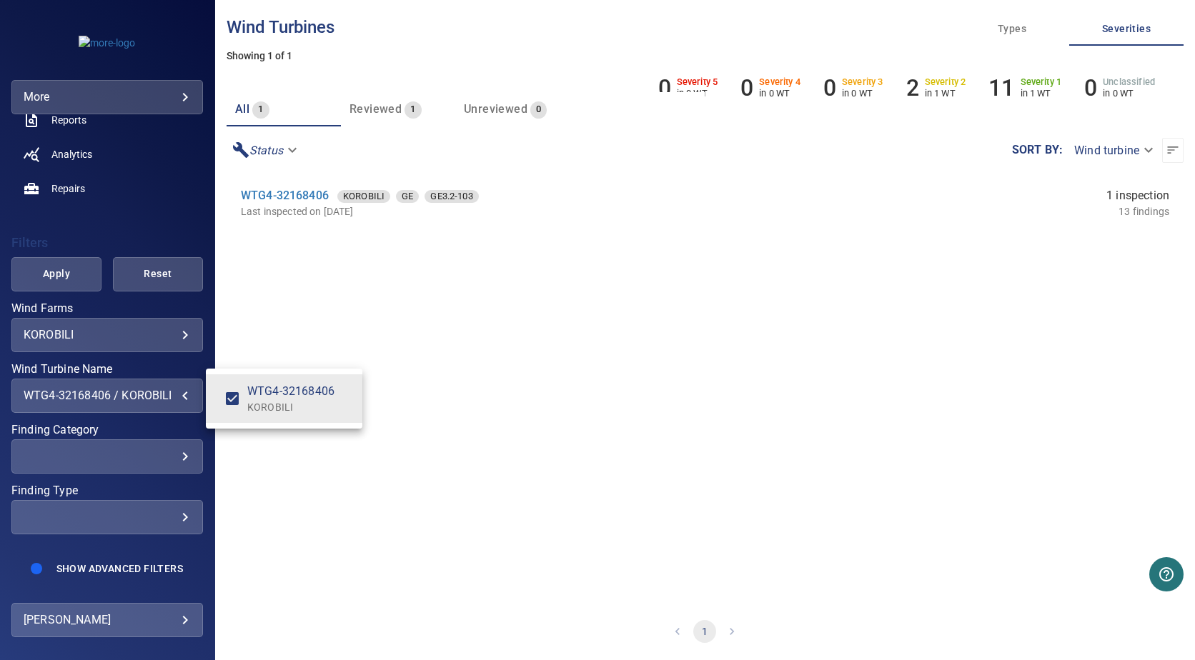
click at [176, 444] on div "Wind Turbine Name" at bounding box center [597, 330] width 1195 height 660
click at [171, 449] on div "​" at bounding box center [107, 456] width 167 height 14
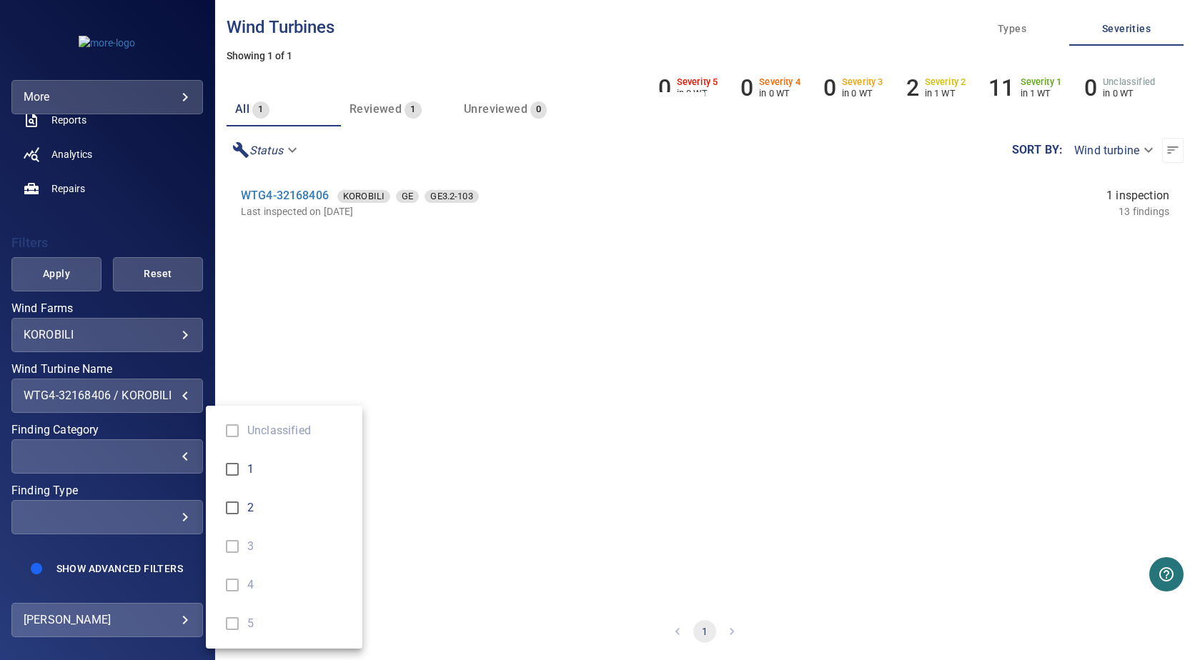
click at [171, 444] on div "Finding Category" at bounding box center [597, 330] width 1195 height 660
click at [176, 510] on div "​" at bounding box center [107, 517] width 167 height 14
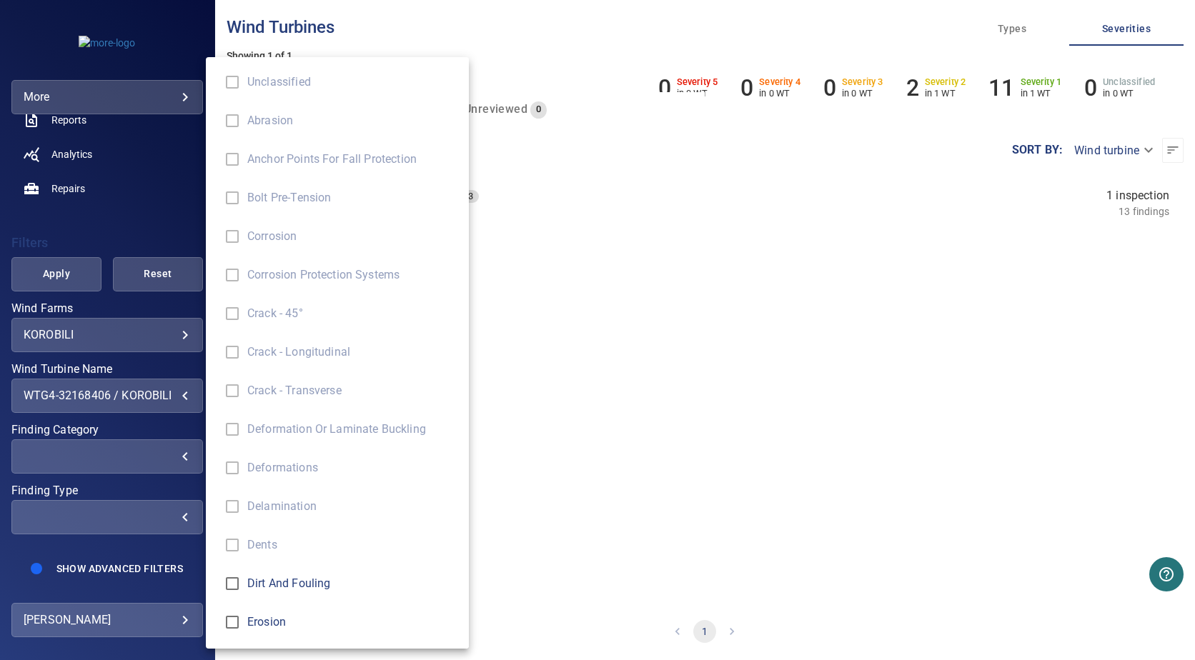
click at [176, 505] on div "Finding Type" at bounding box center [597, 330] width 1195 height 660
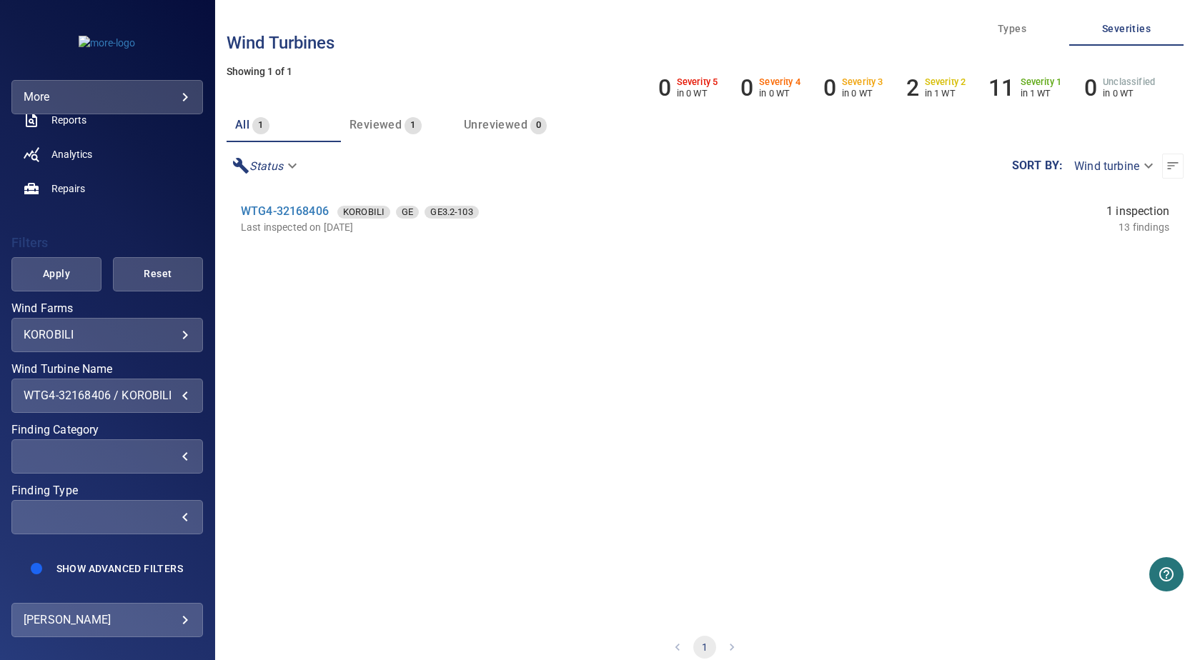
scroll to position [0, 0]
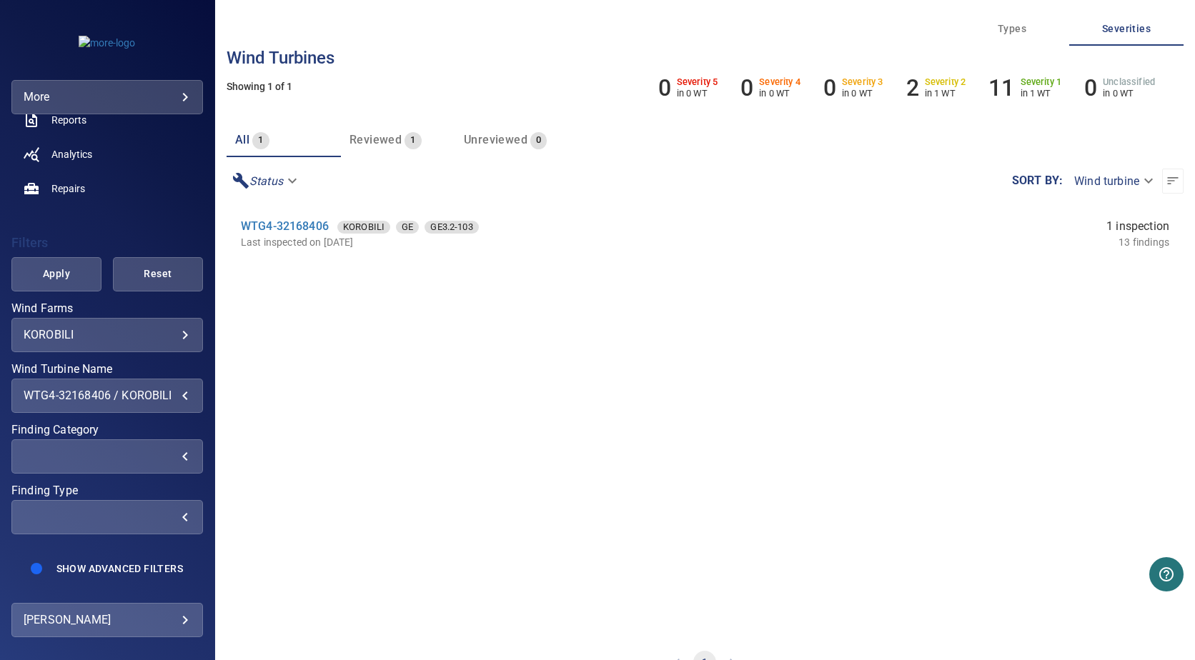
click at [659, 355] on section "WTG4-32168406 KOROBILI GE GE3.2-103 Last inspected on [DATE] 1 inspection 13 fi…" at bounding box center [705, 419] width 957 height 429
click at [289, 223] on link "WTG4-32168406" at bounding box center [285, 226] width 88 height 14
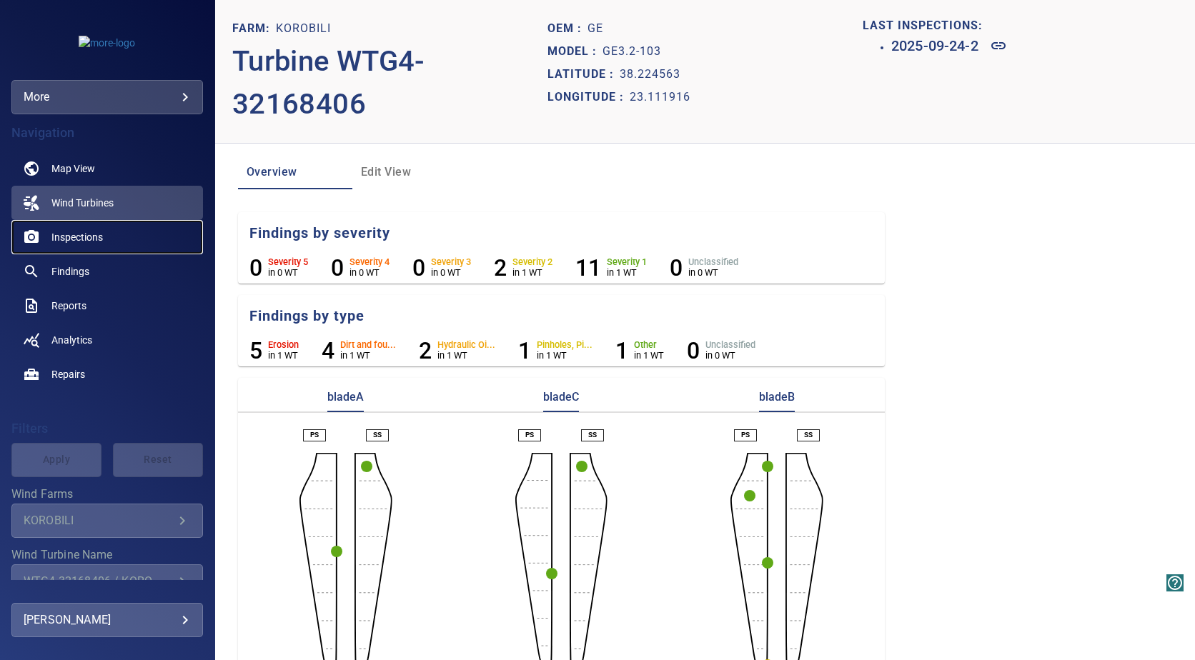
click at [86, 235] on span "Inspections" at bounding box center [76, 237] width 51 height 14
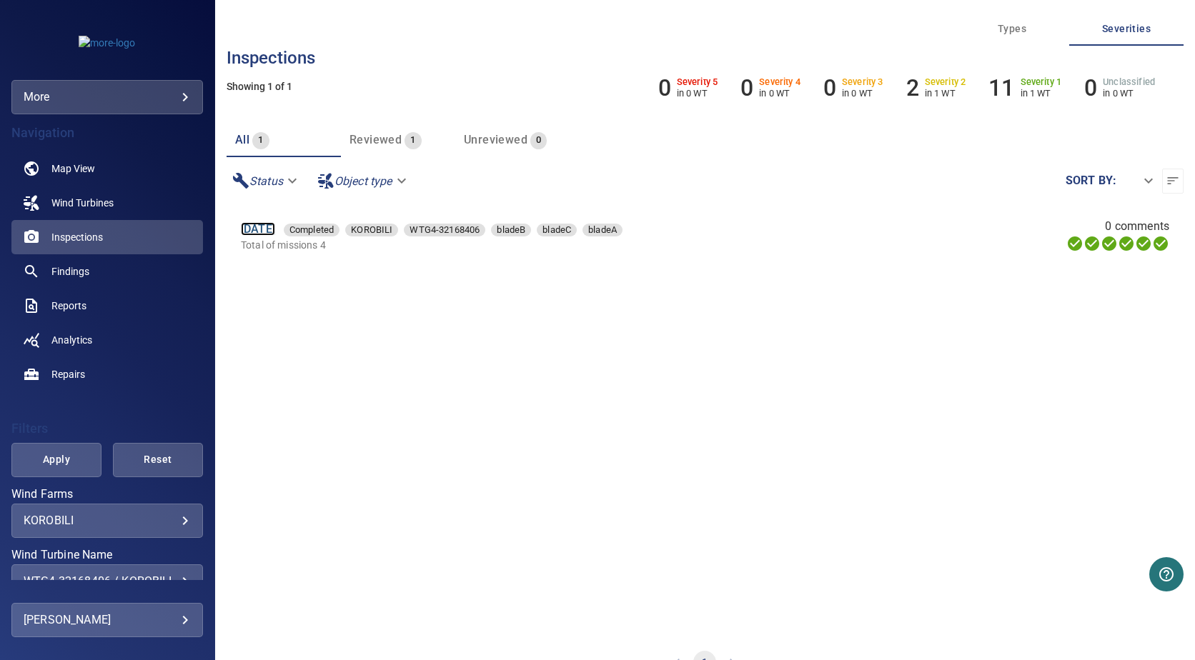
click at [274, 234] on link "[DATE]" at bounding box center [258, 229] width 34 height 14
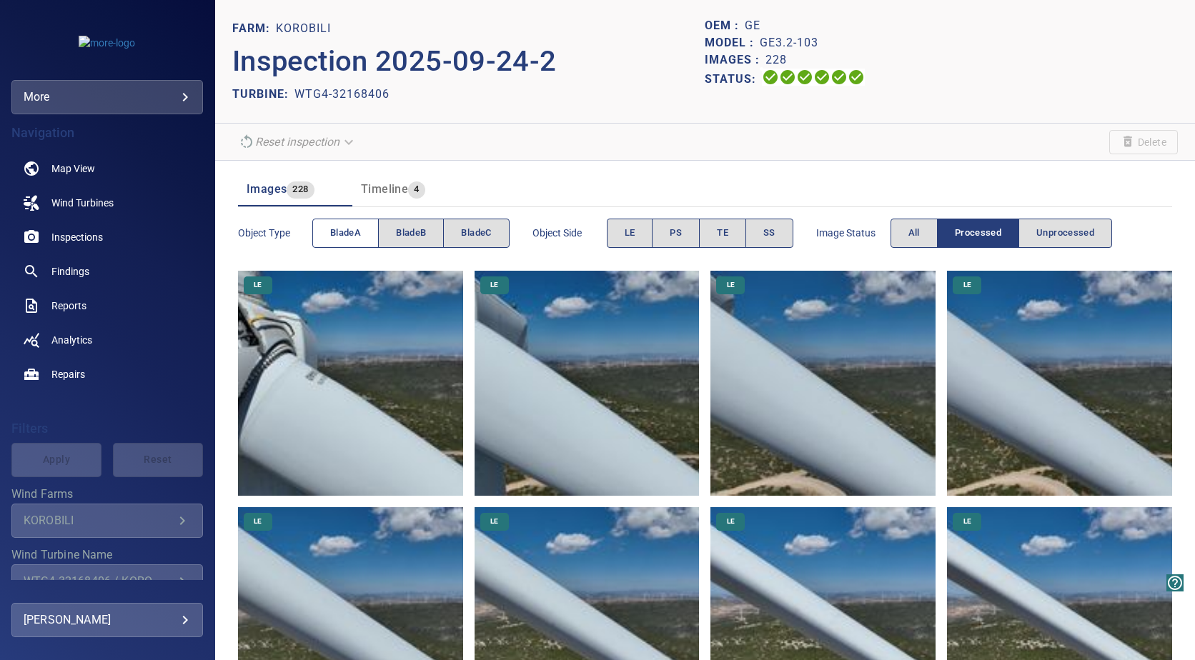
click at [343, 228] on span "bladeA" at bounding box center [345, 233] width 31 height 16
click at [418, 225] on span "bladeB" at bounding box center [411, 233] width 30 height 16
click at [337, 229] on span "bladeA" at bounding box center [345, 233] width 31 height 16
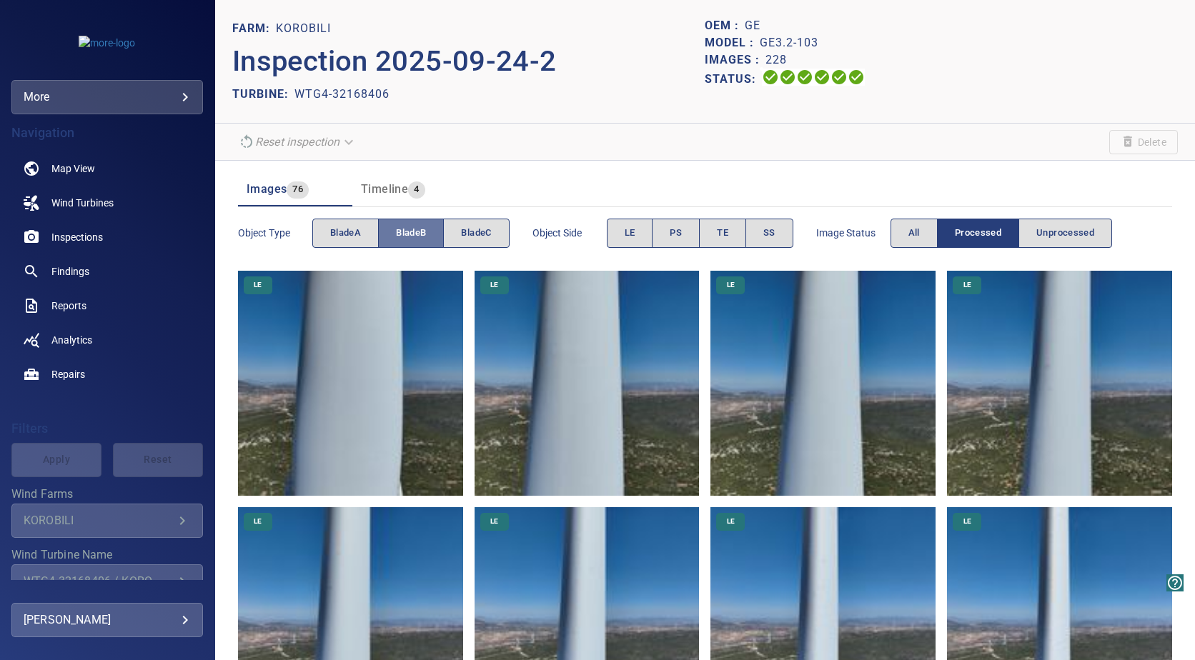
click at [414, 237] on span "bladeB" at bounding box center [411, 233] width 30 height 16
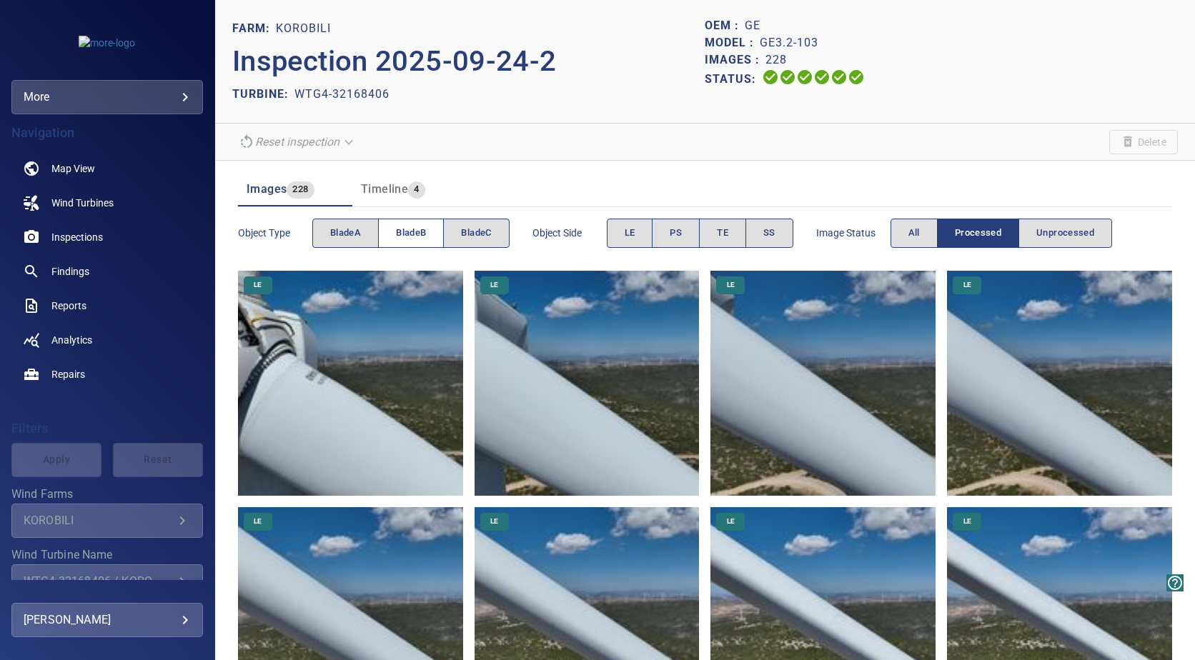
click at [407, 235] on span "bladeB" at bounding box center [411, 233] width 30 height 16
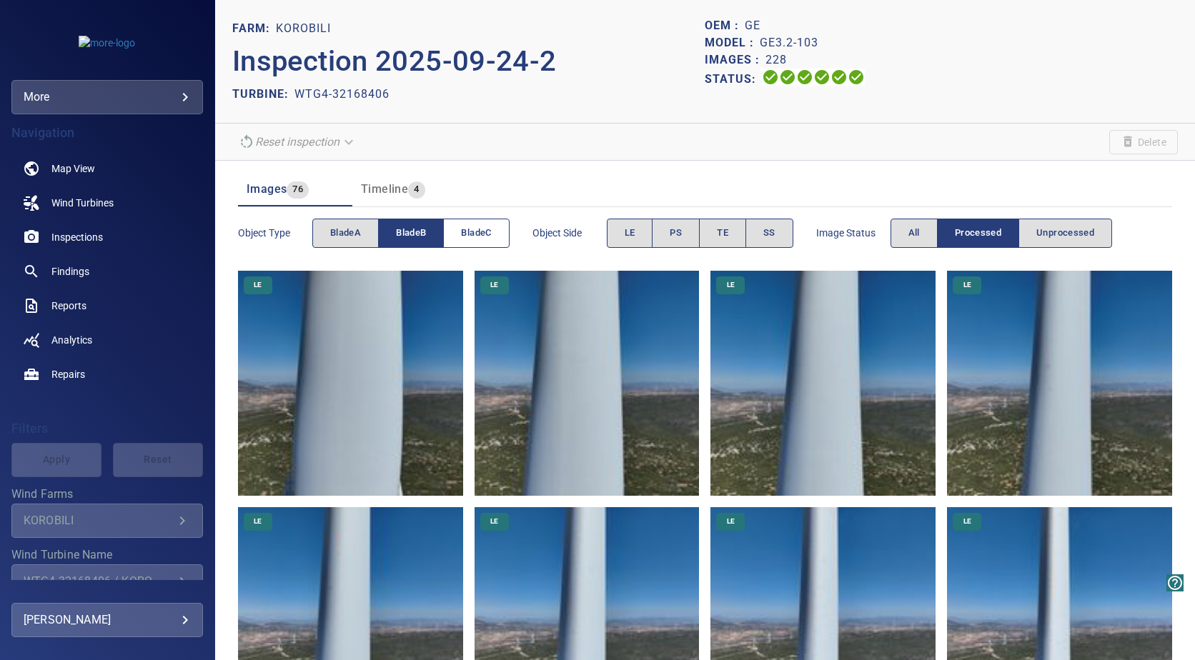
click at [474, 239] on span "bladeC" at bounding box center [476, 233] width 30 height 16
click at [419, 239] on span "bladeB" at bounding box center [411, 233] width 30 height 16
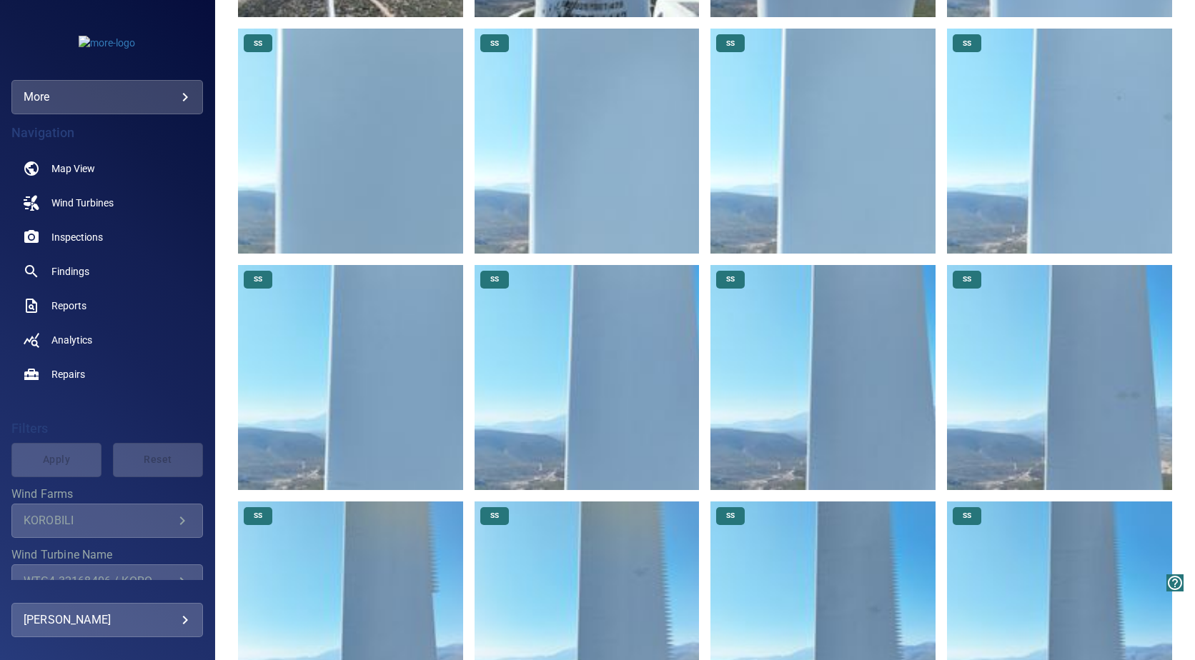
scroll to position [4074, 0]
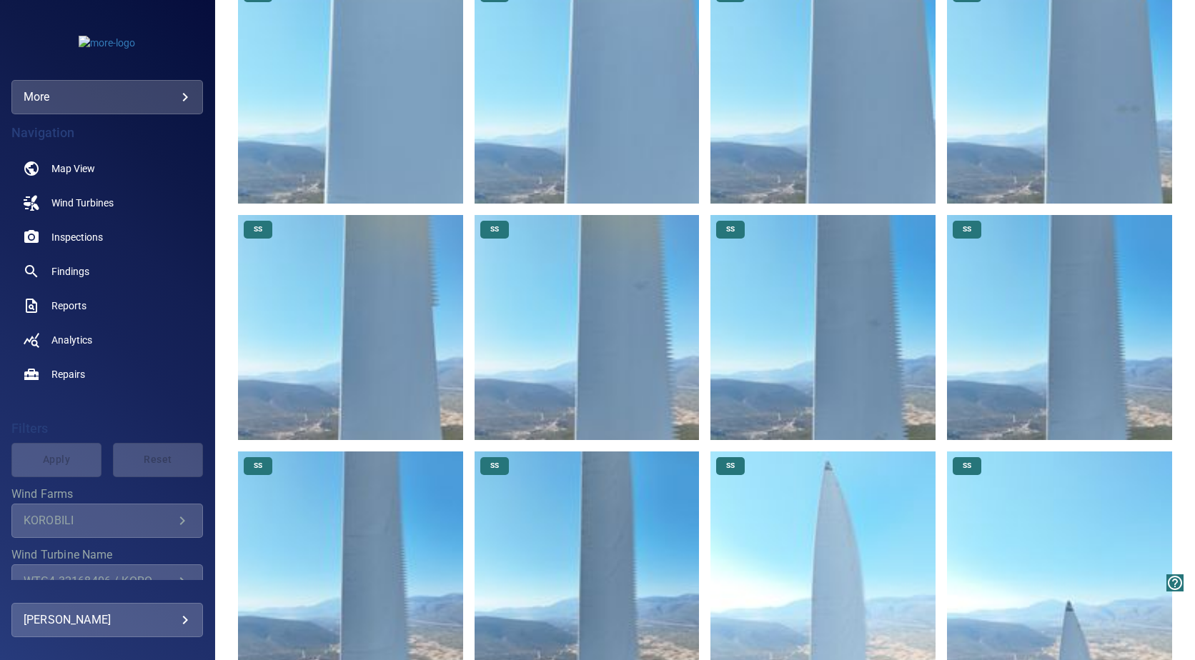
click at [817, 502] on img at bounding box center [822, 564] width 225 height 225
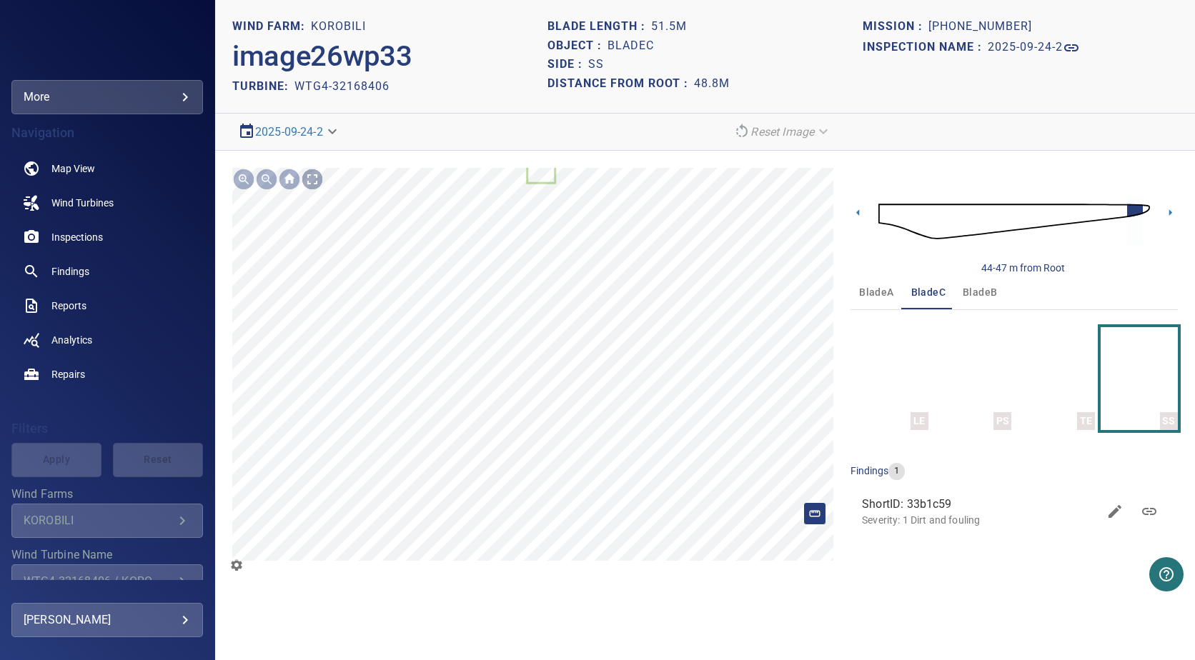
click at [314, 168] on div at bounding box center [312, 179] width 23 height 23
click at [50, 91] on body "**********" at bounding box center [597, 330] width 1195 height 660
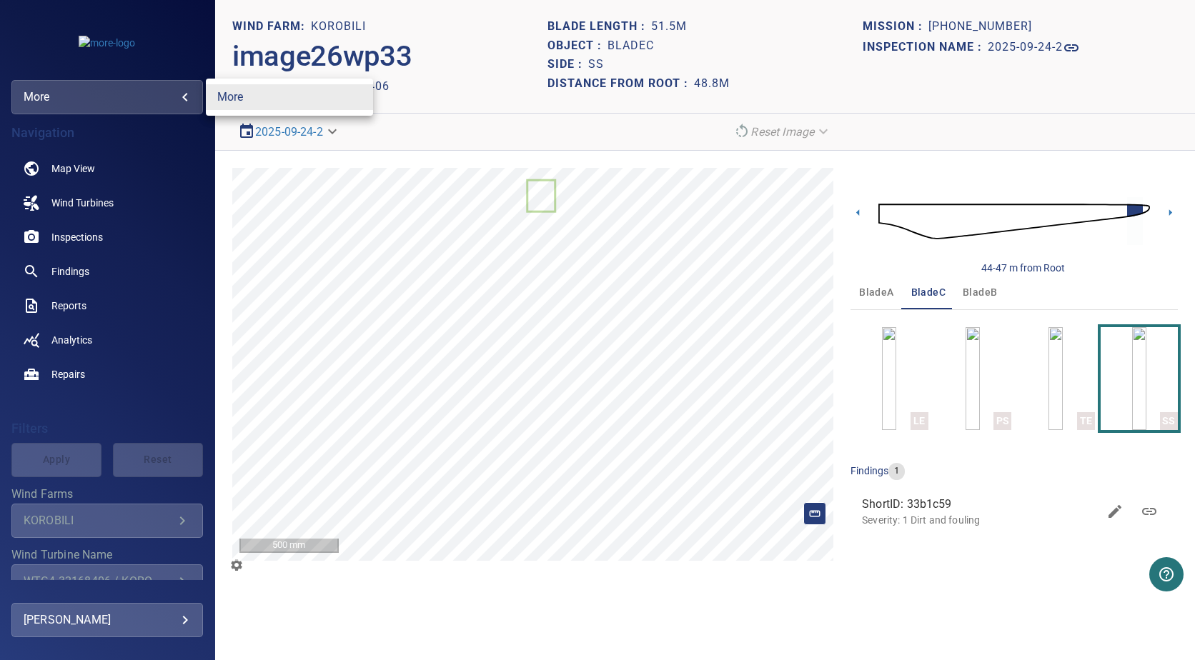
click at [51, 93] on div at bounding box center [597, 330] width 1195 height 660
click at [111, 44] on img at bounding box center [107, 43] width 56 height 14
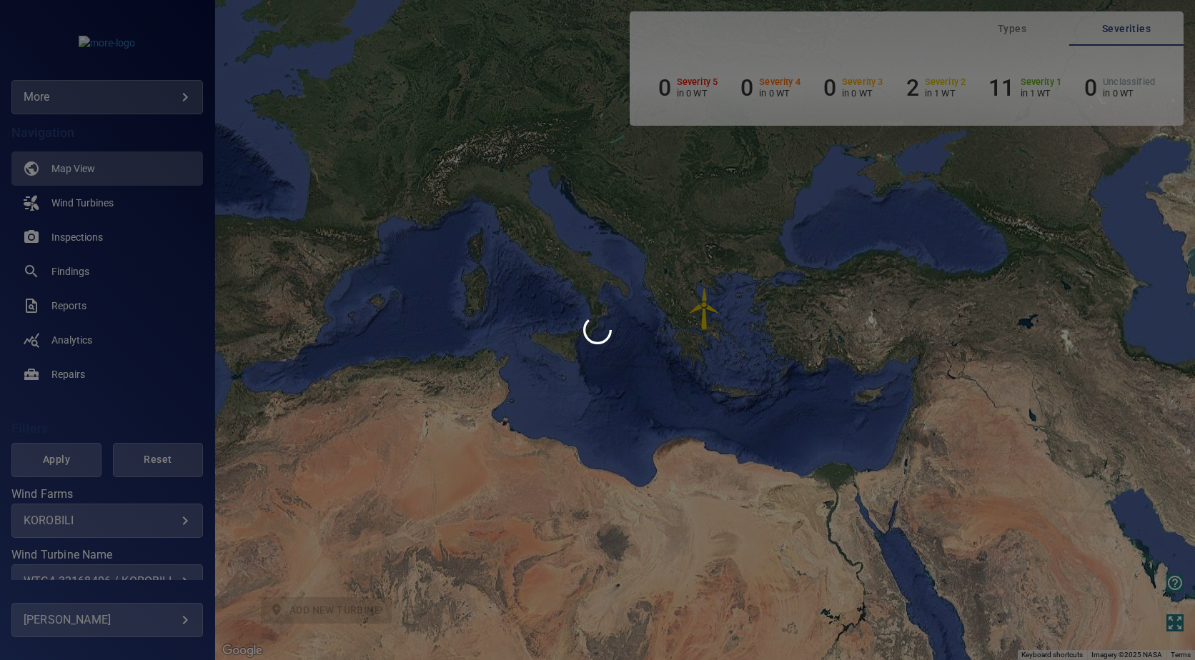
click at [456, 407] on div at bounding box center [597, 330] width 1195 height 660
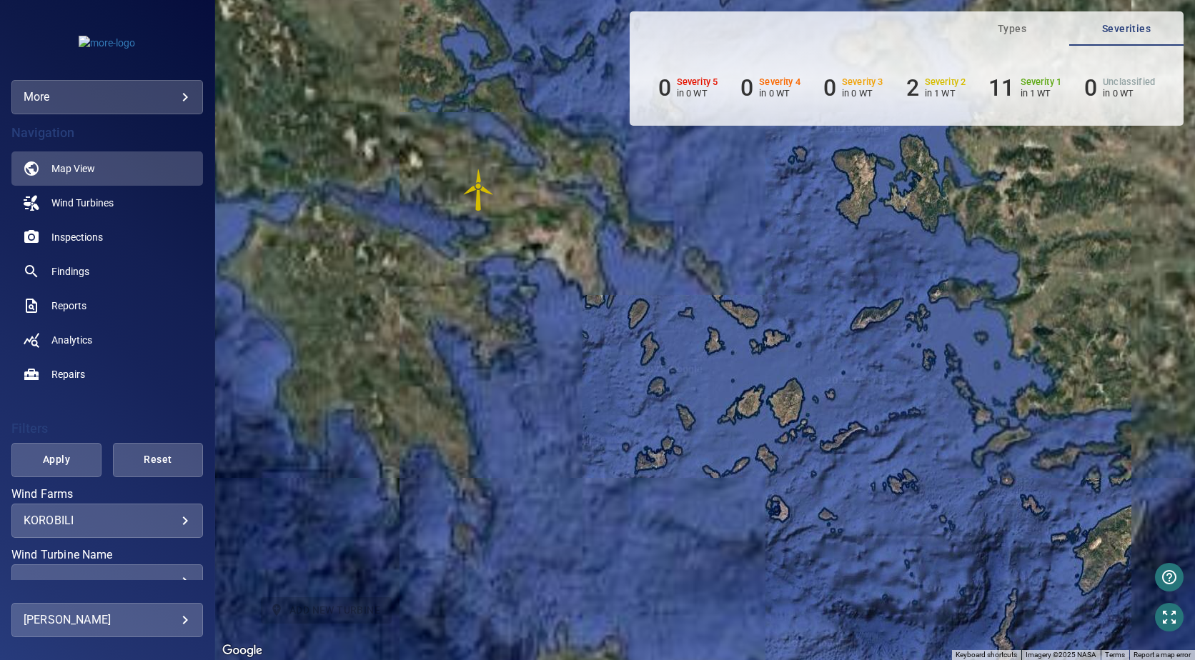
drag, startPoint x: 434, startPoint y: 231, endPoint x: 530, endPoint y: 349, distance: 152.3
click at [530, 349] on div "To activate drag with keyboard, press Alt + Enter. Once in keyboard drag state,…" at bounding box center [705, 330] width 980 height 660
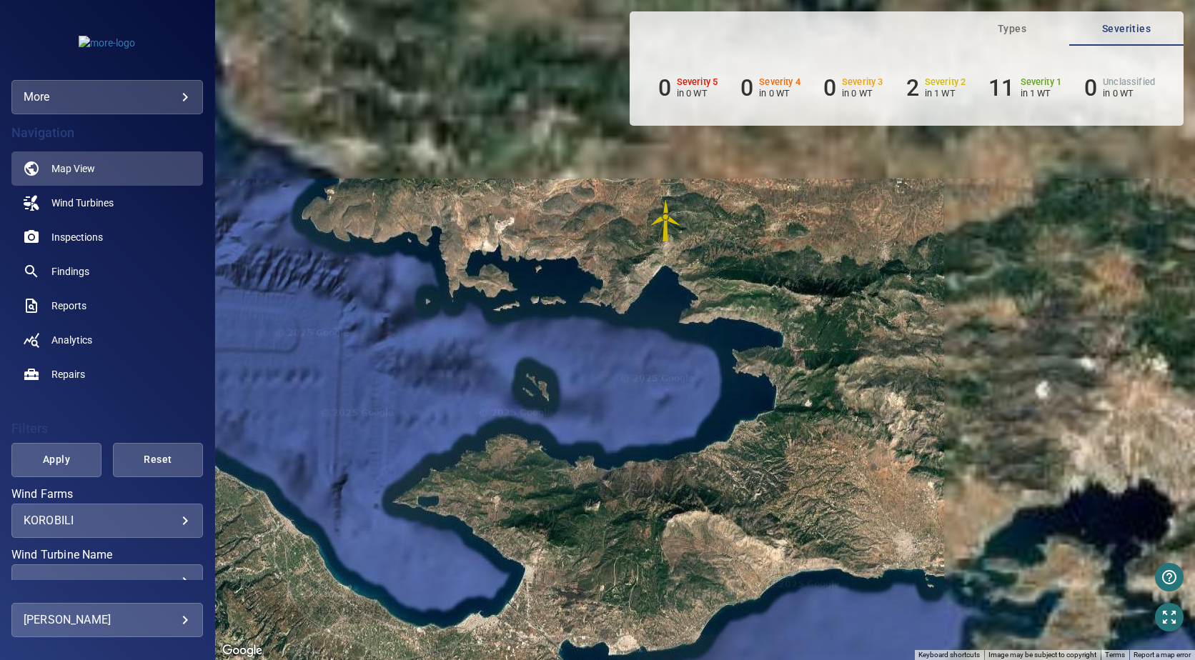
drag, startPoint x: 627, startPoint y: 290, endPoint x: 589, endPoint y: 391, distance: 107.9
click at [589, 391] on div "To activate drag with keyboard, press Alt + Enter. Once in keyboard drag state,…" at bounding box center [705, 330] width 980 height 660
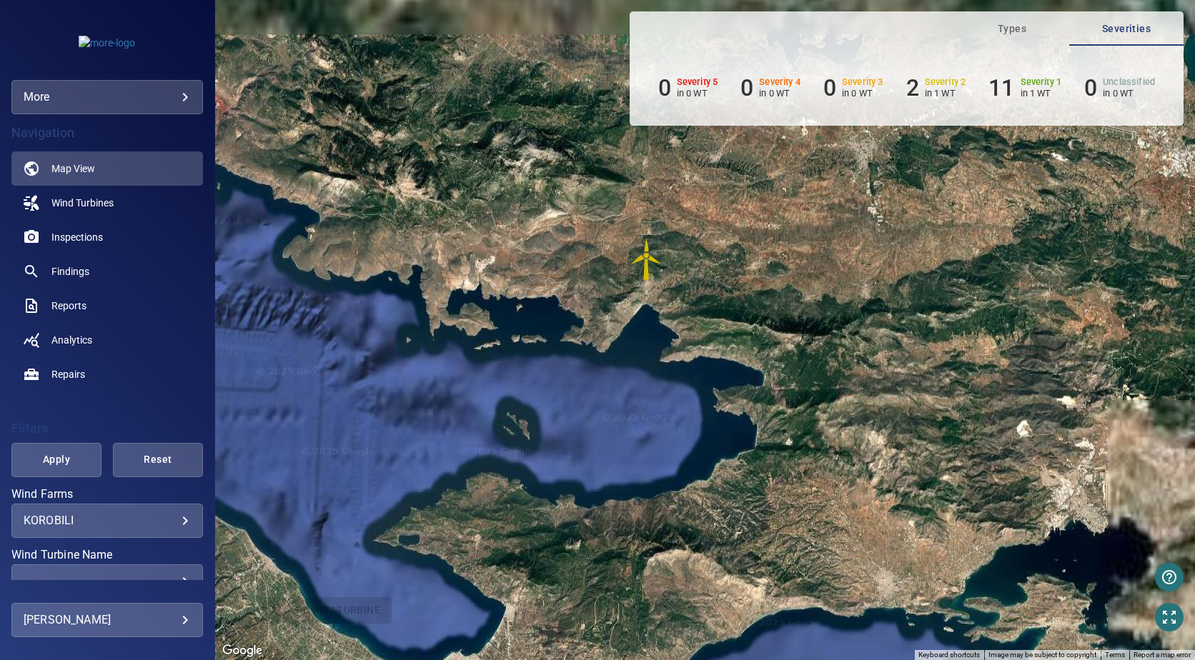
click at [645, 250] on img "WTG4-32168406" at bounding box center [646, 259] width 43 height 43
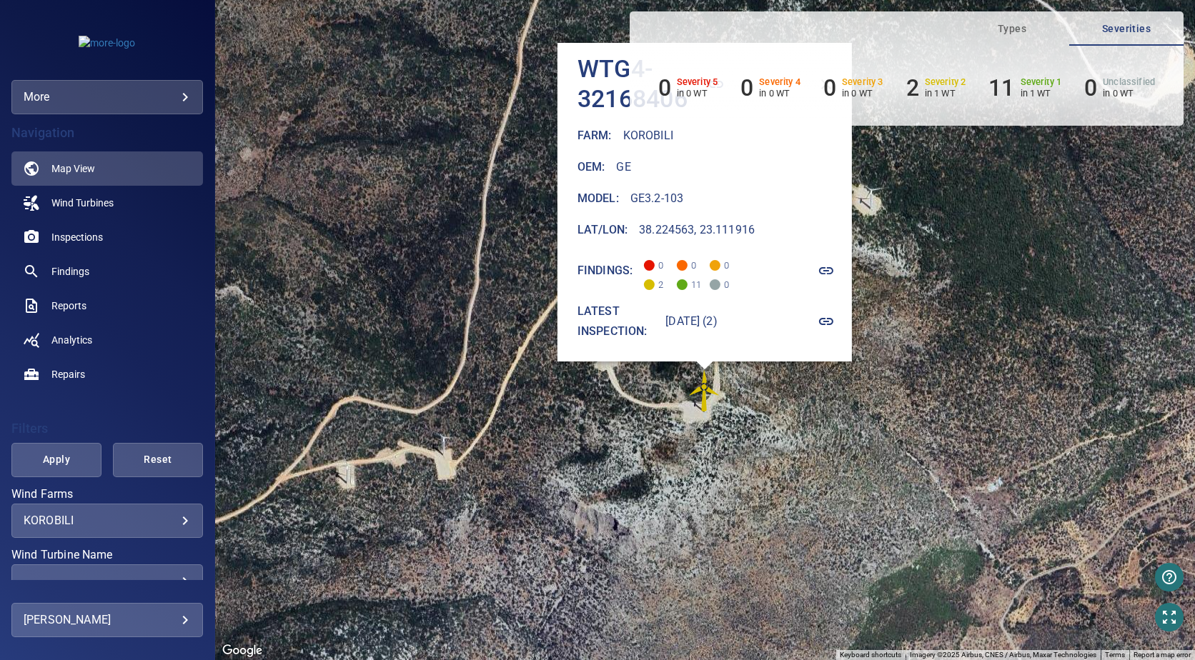
click at [701, 392] on img "WTG4-32168406" at bounding box center [704, 390] width 43 height 43
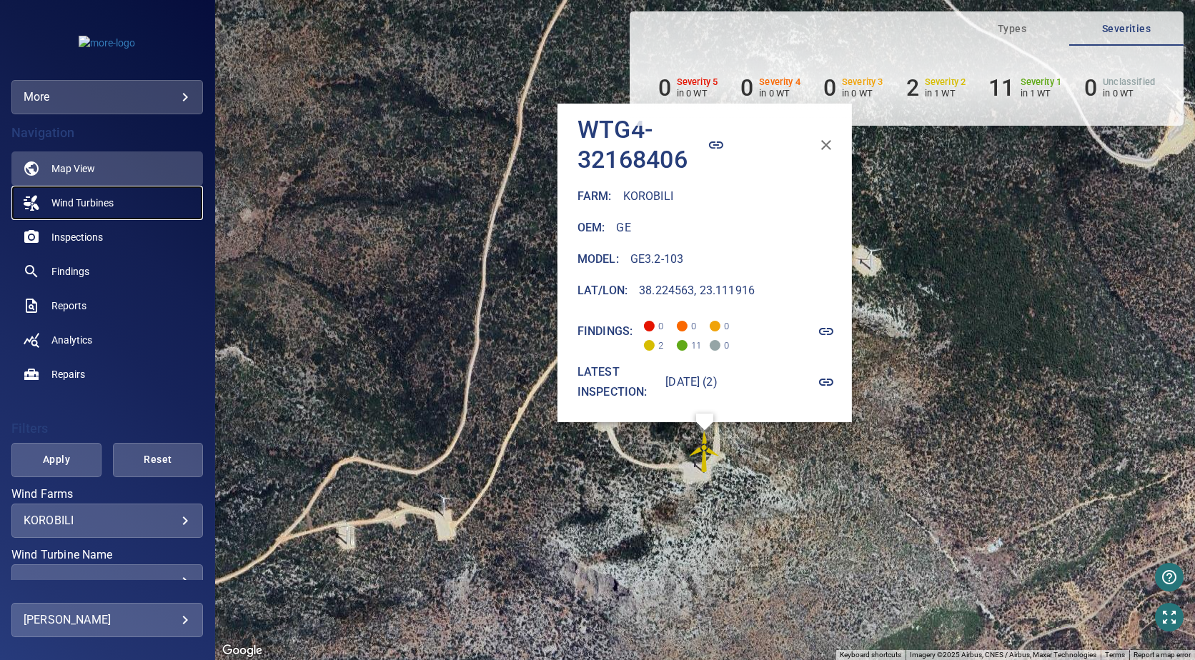
click at [84, 207] on span "Wind Turbines" at bounding box center [82, 203] width 62 height 14
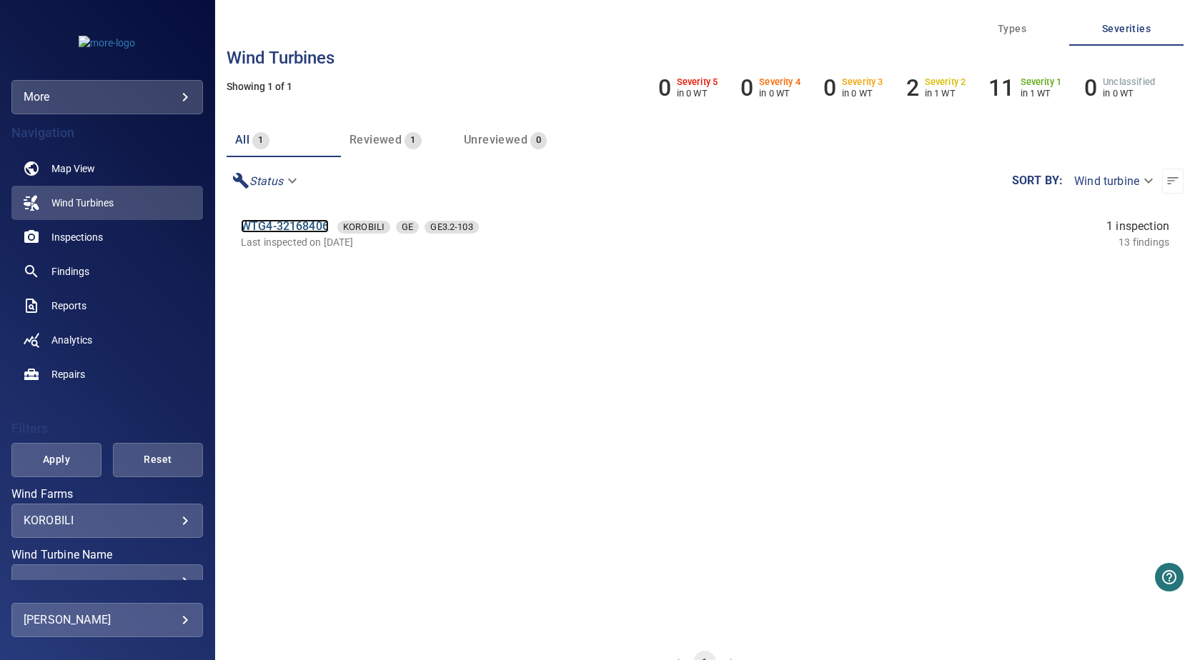
click at [267, 231] on link "WTG4-32168406" at bounding box center [285, 226] width 88 height 14
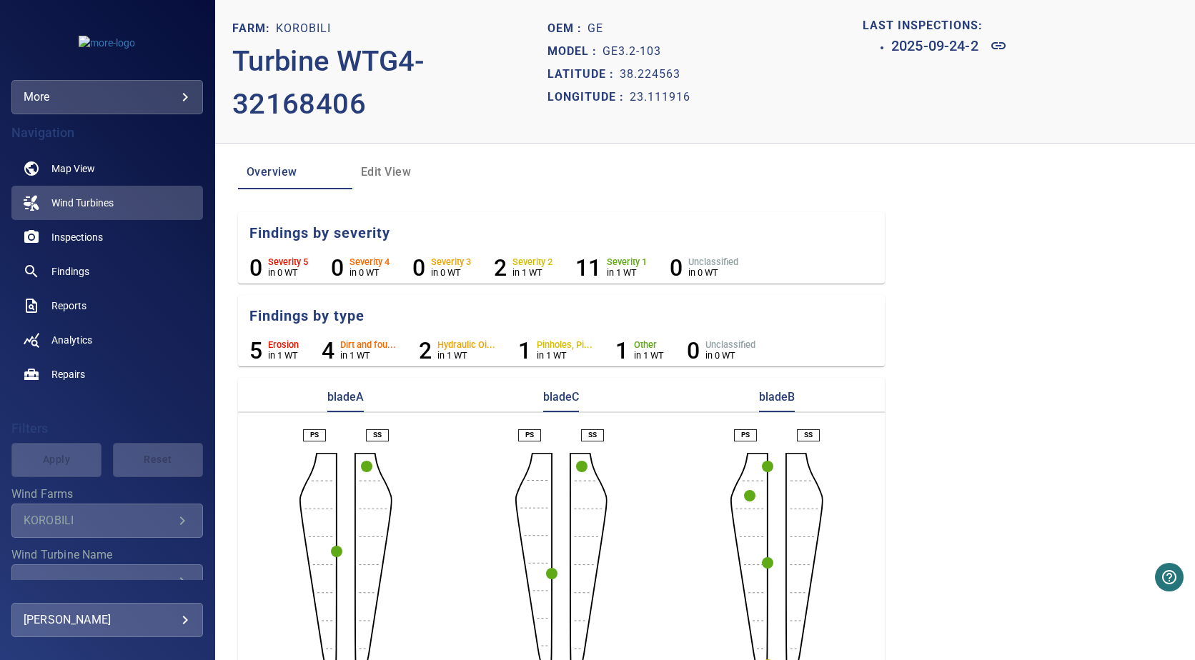
click at [364, 467] on circle "button" at bounding box center [366, 466] width 11 height 11
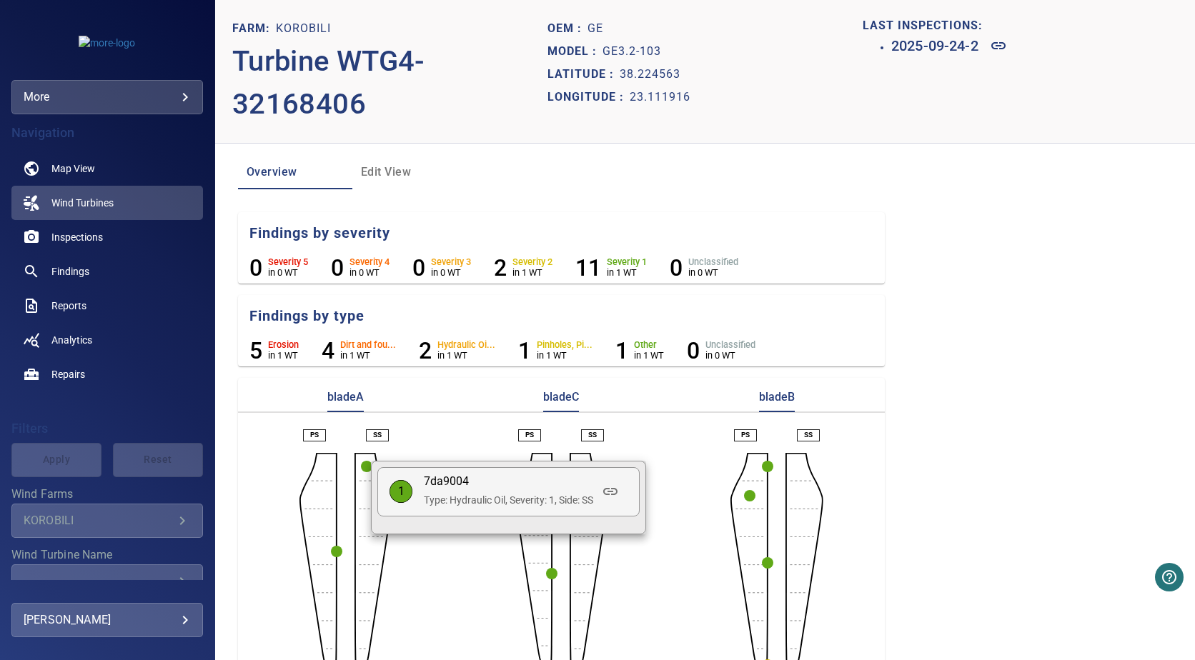
click at [457, 488] on p "7da9004" at bounding box center [508, 482] width 169 height 16
click at [402, 492] on p "1" at bounding box center [400, 492] width 23 height 16
click at [512, 418] on div at bounding box center [597, 330] width 1195 height 660
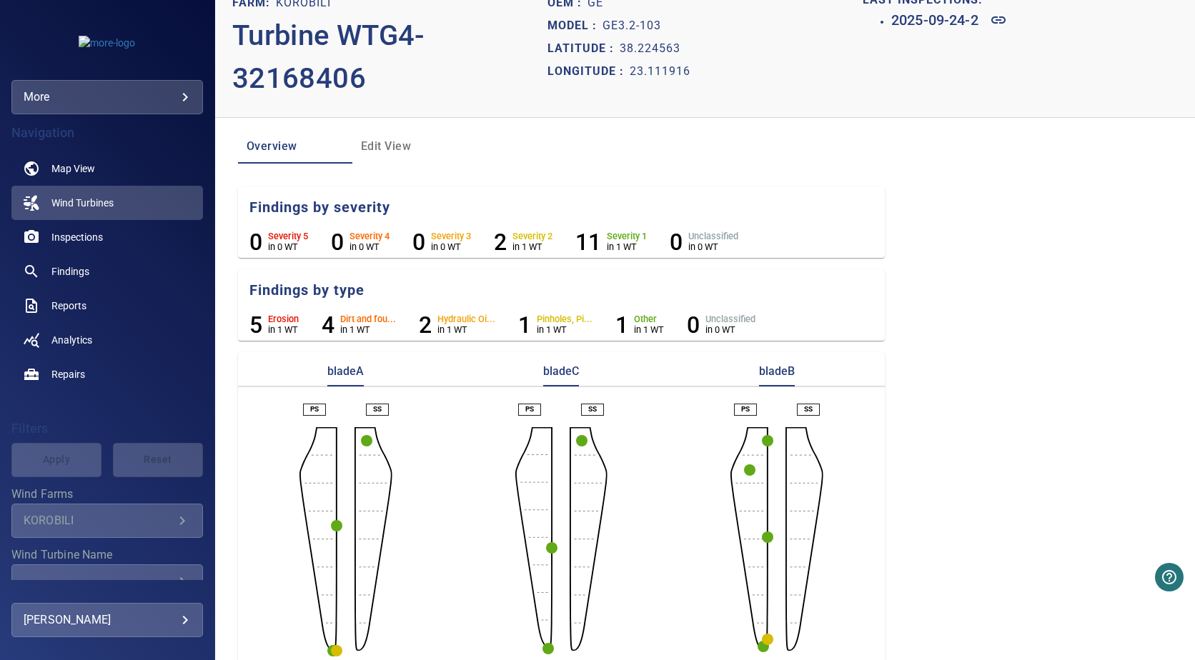
scroll to position [39, 0]
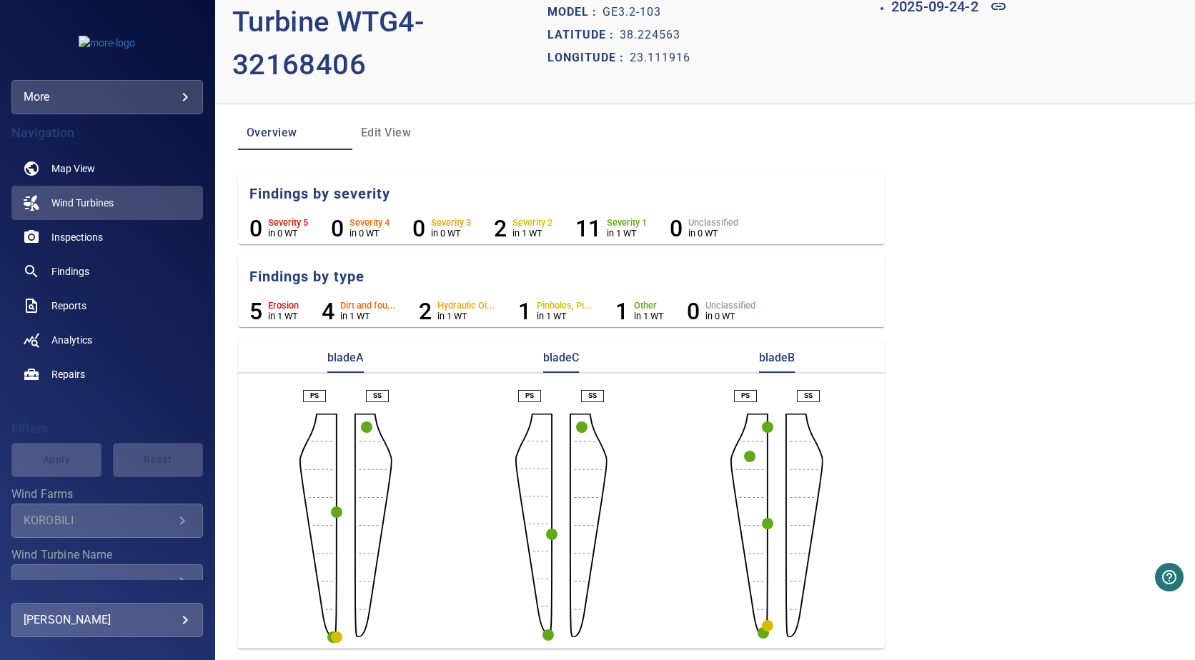
click at [786, 354] on p "bladeB" at bounding box center [777, 361] width 36 height 23
click at [334, 635] on circle "button" at bounding box center [336, 637] width 11 height 11
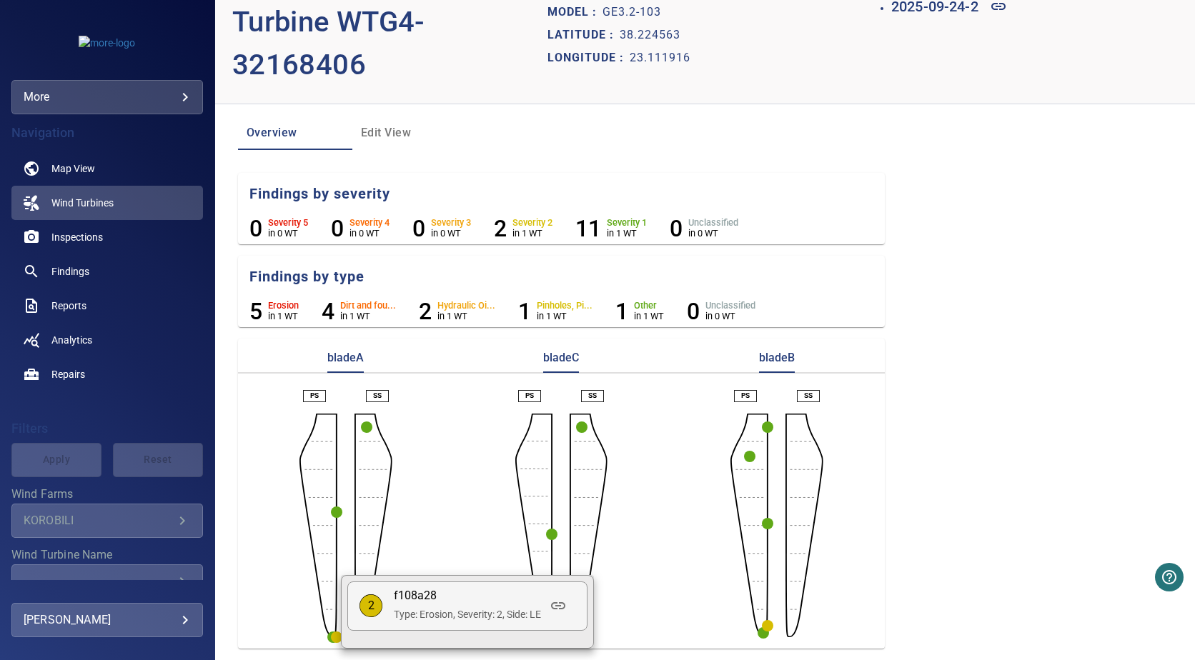
click at [383, 608] on article "2 f108a28 Type: Erosion, Severity: 2, Side: LE" at bounding box center [467, 606] width 240 height 49
click at [559, 609] on icon at bounding box center [558, 605] width 14 height 7
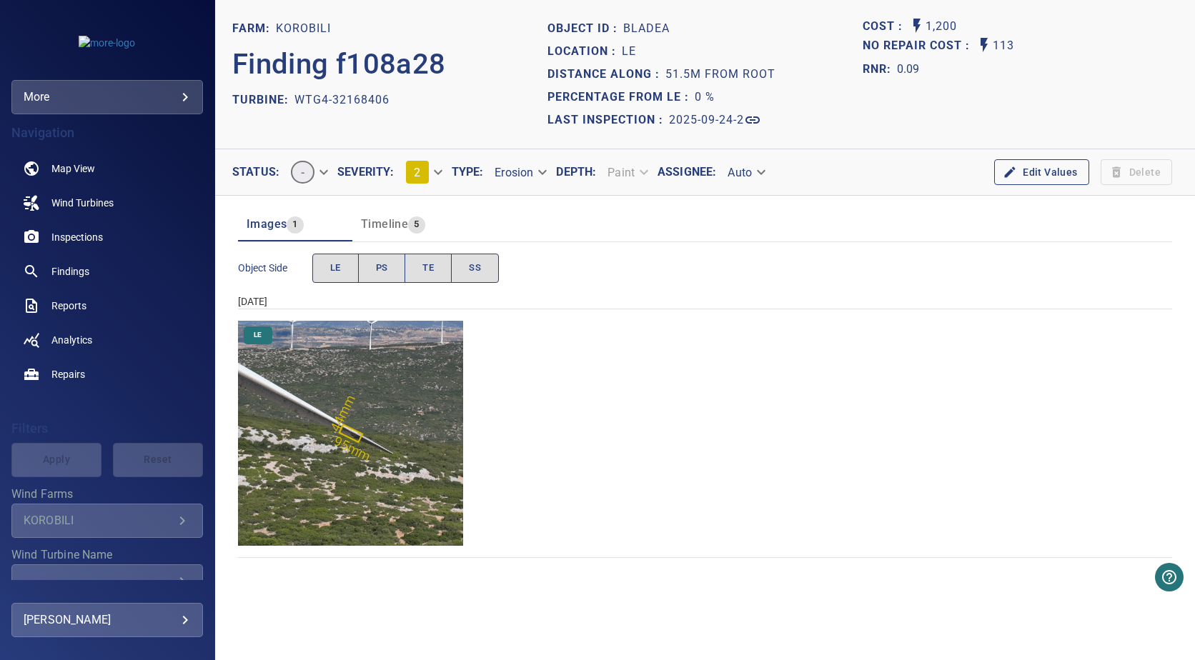
click at [365, 429] on img "KOROBILI/WTG4-32168406/2025-09-24-2/2025-09-24-4/image55wp63.jpg" at bounding box center [350, 433] width 225 height 225
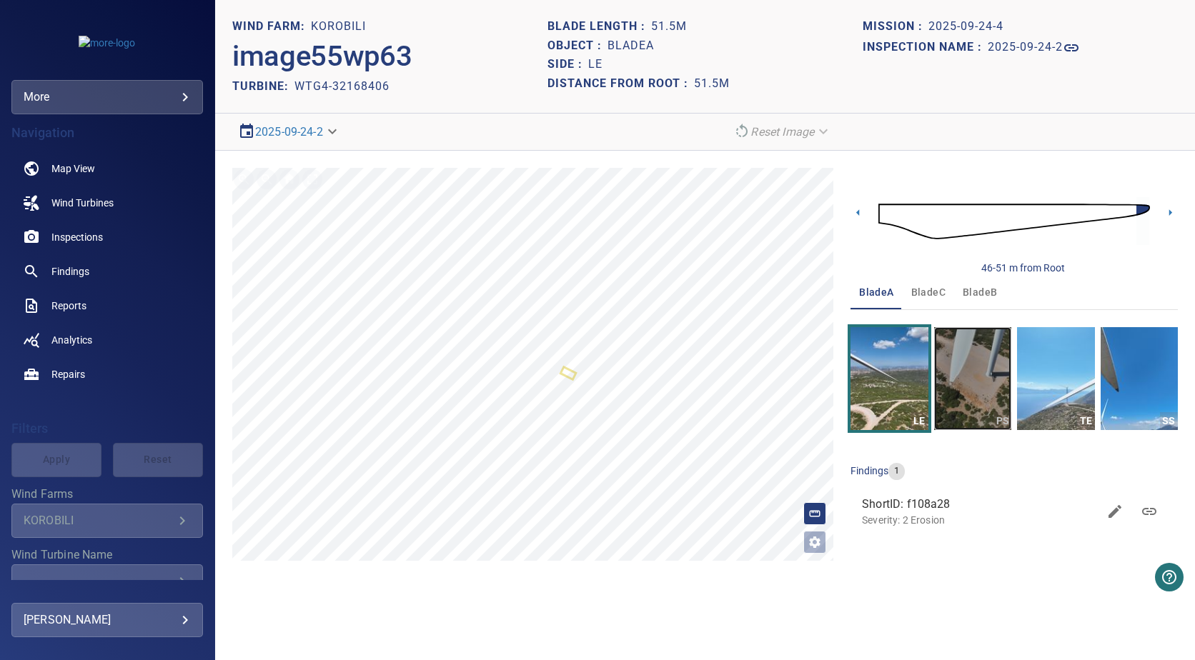
click at [957, 365] on img "button" at bounding box center [972, 378] width 77 height 103
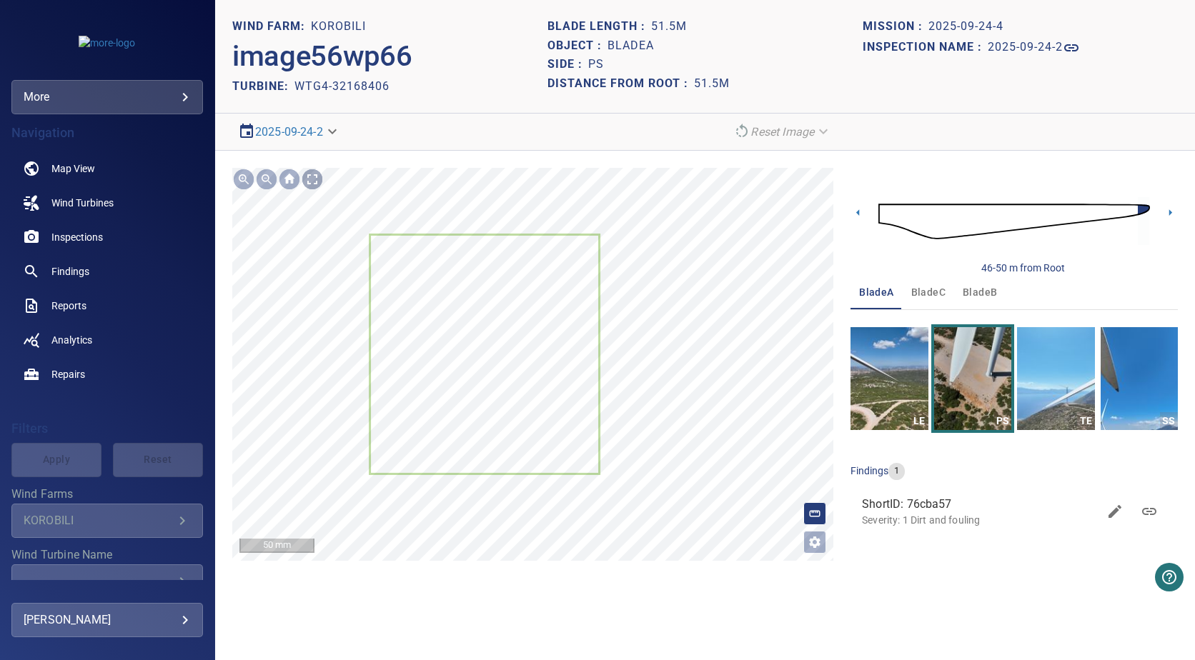
click at [314, 177] on div at bounding box center [312, 179] width 23 height 23
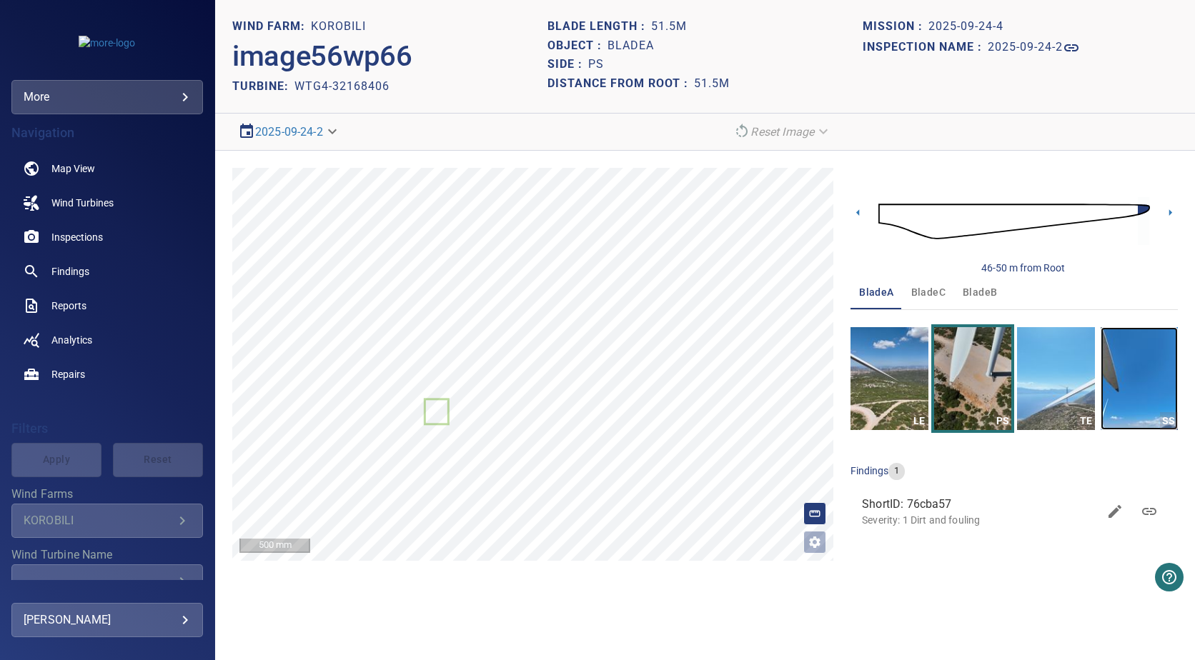
click at [1125, 380] on img "button" at bounding box center [1138, 378] width 77 height 103
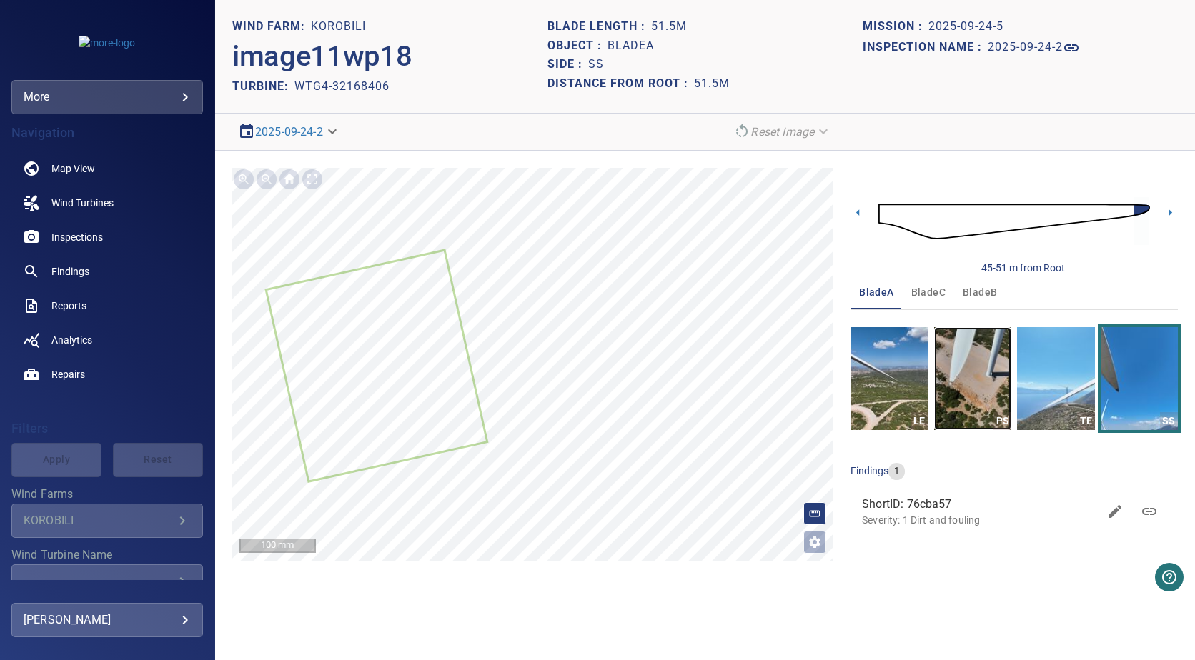
click at [943, 385] on img "button" at bounding box center [972, 378] width 77 height 103
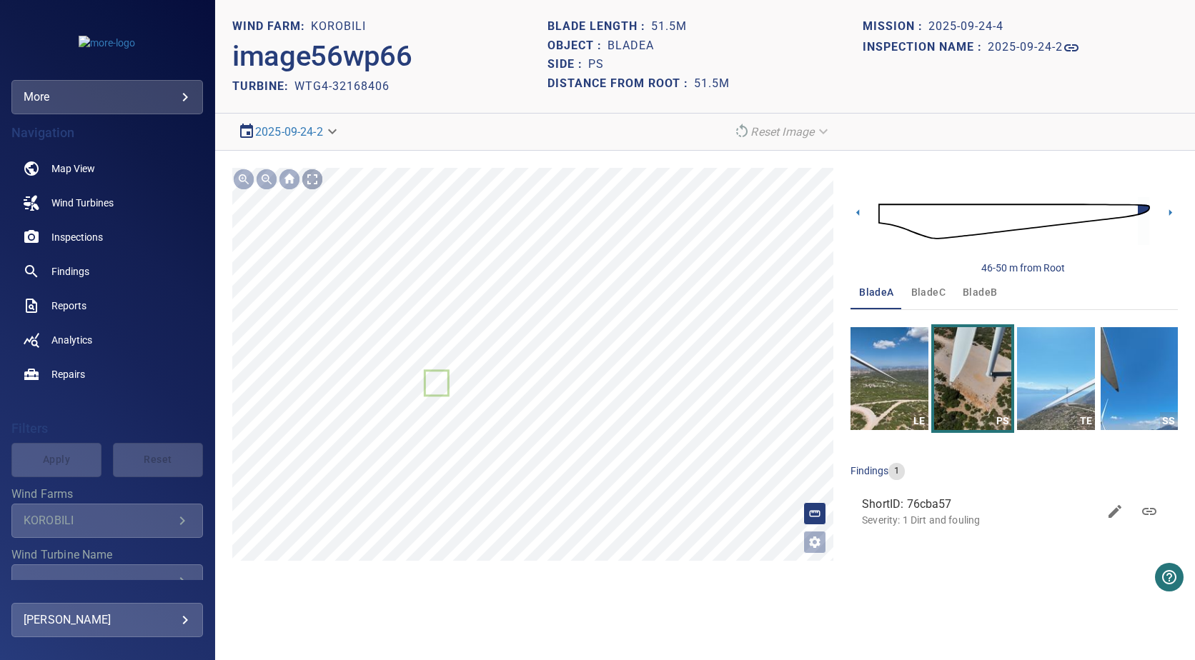
click at [316, 184] on div at bounding box center [312, 179] width 23 height 23
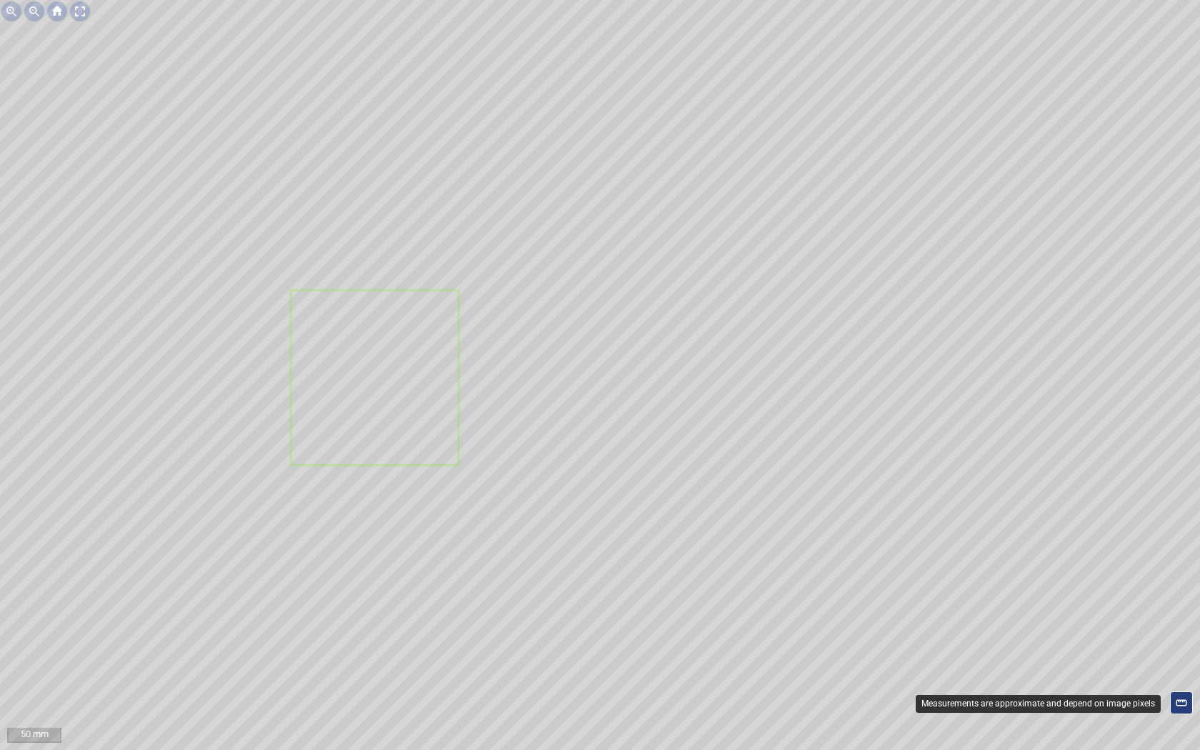
click at [1180, 660] on div at bounding box center [1181, 703] width 23 height 23
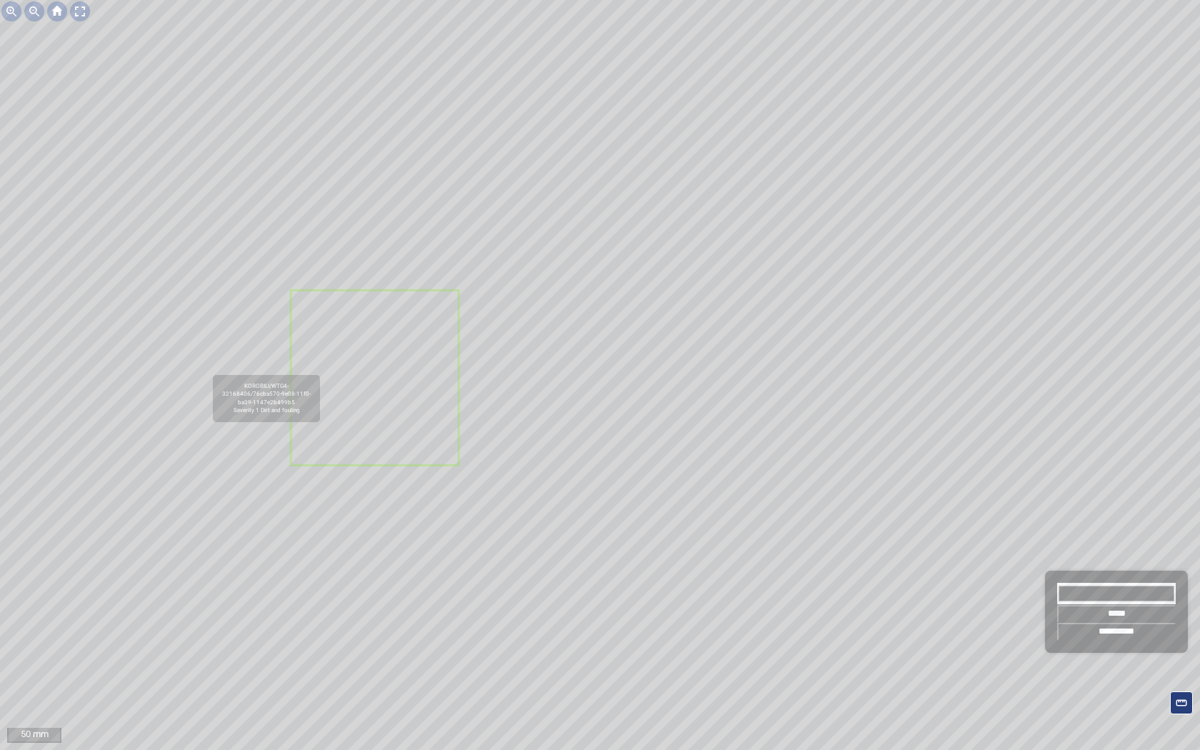
click at [370, 374] on icon at bounding box center [375, 378] width 166 height 173
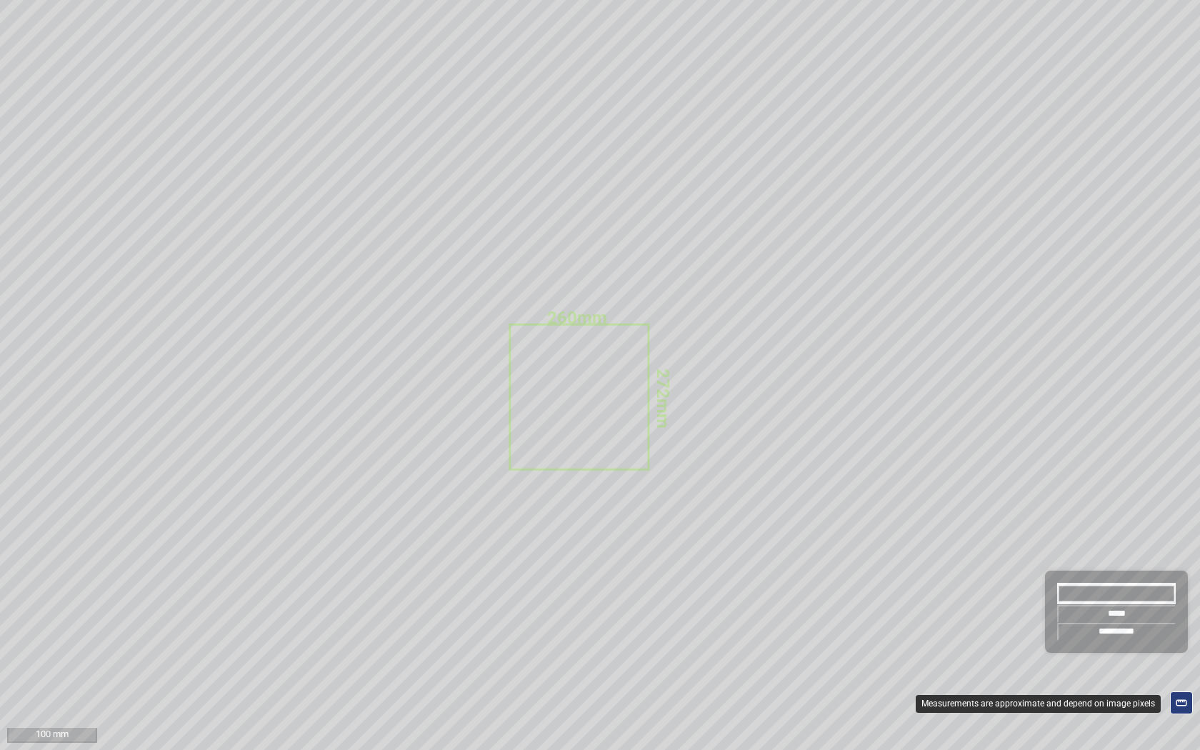
click at [1174, 660] on div at bounding box center [1181, 703] width 23 height 23
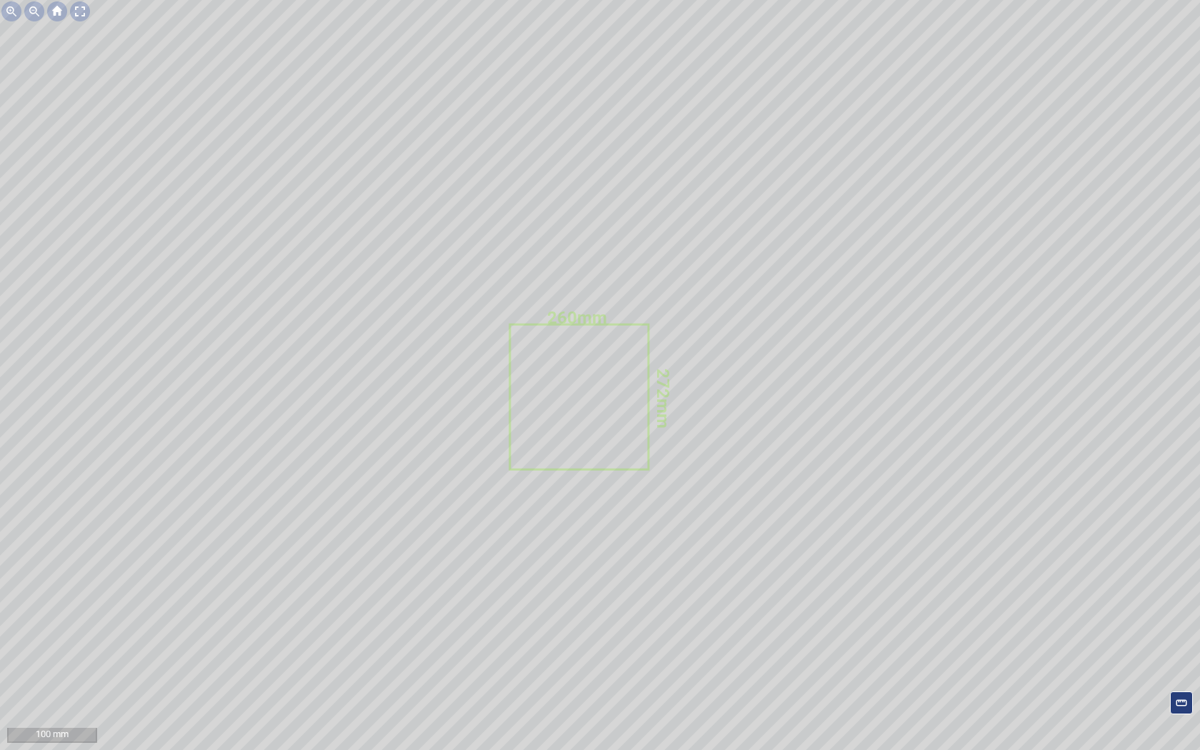
click at [608, 356] on div "**********" at bounding box center [600, 375] width 1200 height 750
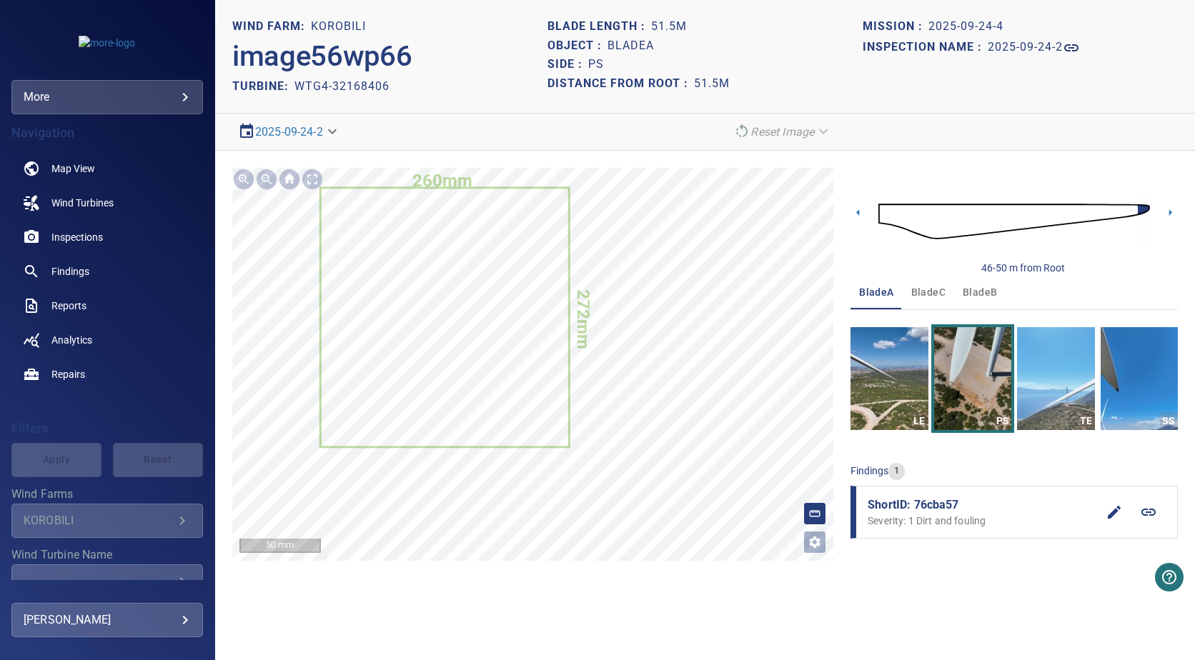
click at [866, 573] on div "**********" at bounding box center [705, 364] width 980 height 427
click at [778, 131] on em "Reset Image" at bounding box center [782, 132] width 64 height 14
click at [925, 292] on span "bladeC" at bounding box center [928, 293] width 34 height 18
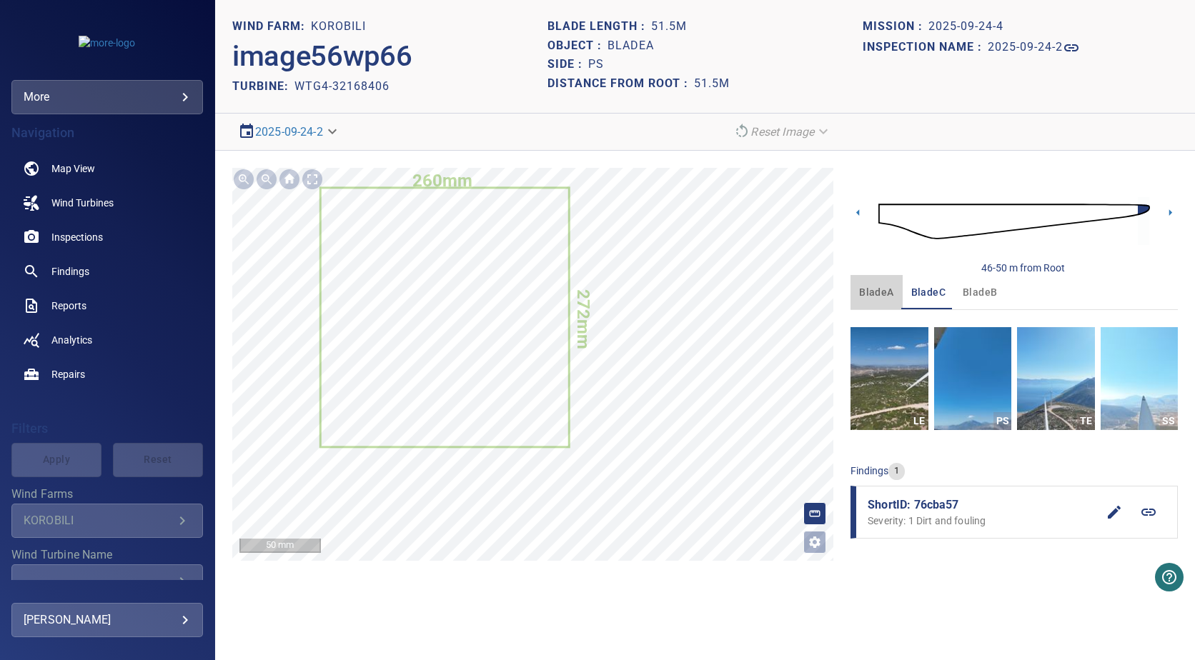
click at [867, 293] on span "bladeA" at bounding box center [876, 293] width 34 height 18
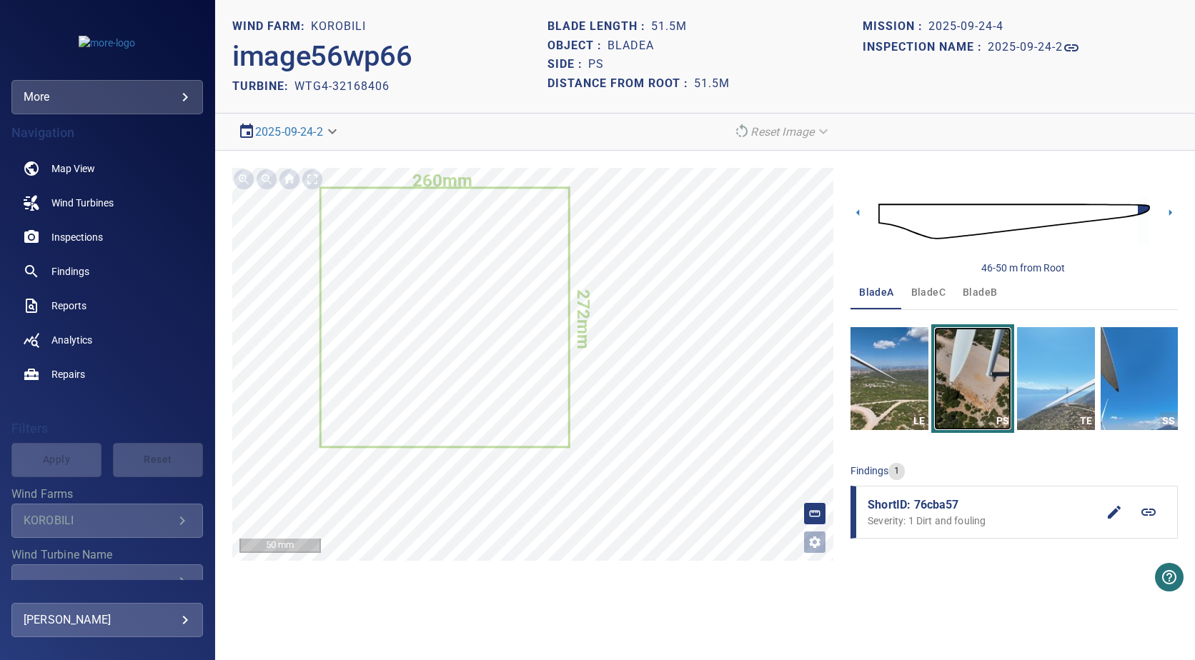
click at [1011, 391] on img "button" at bounding box center [972, 378] width 77 height 103
click at [1026, 390] on img "button" at bounding box center [1055, 378] width 77 height 103
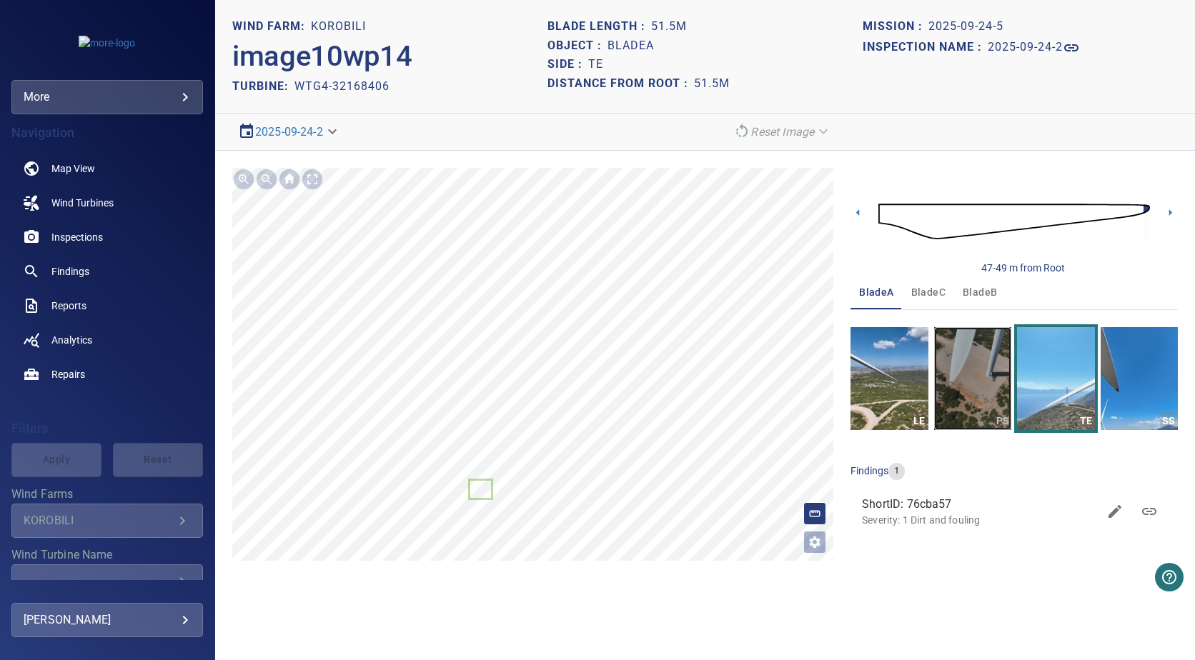
click at [957, 391] on img "button" at bounding box center [972, 378] width 77 height 103
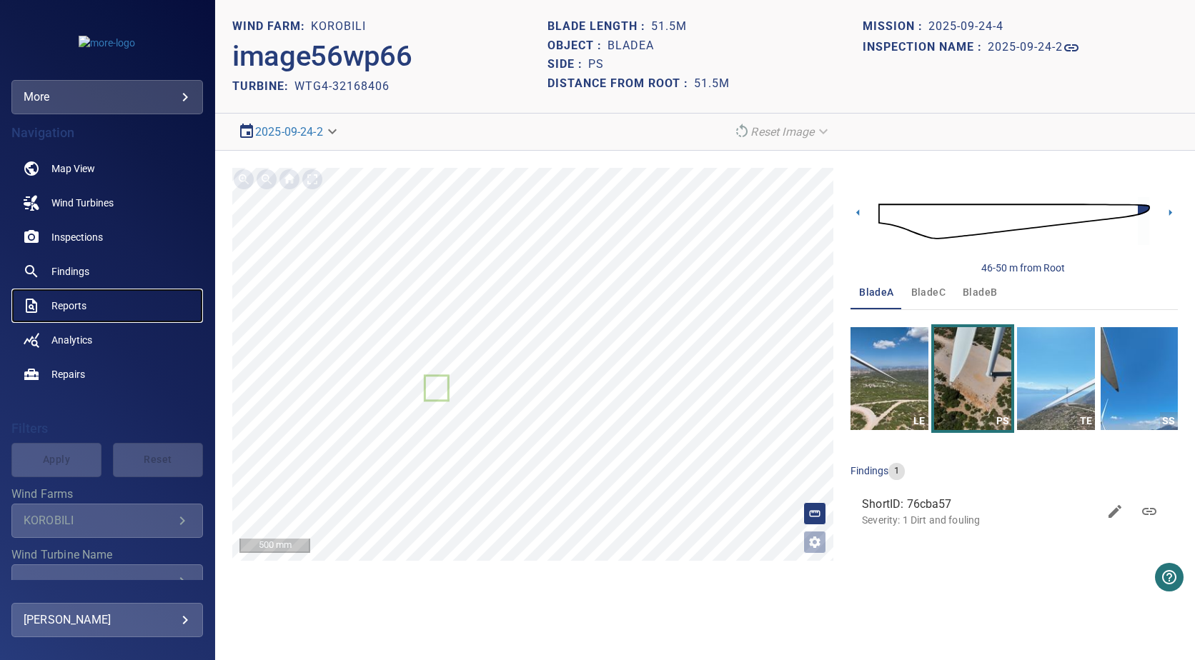
click at [81, 301] on span "Reports" at bounding box center [68, 306] width 35 height 14
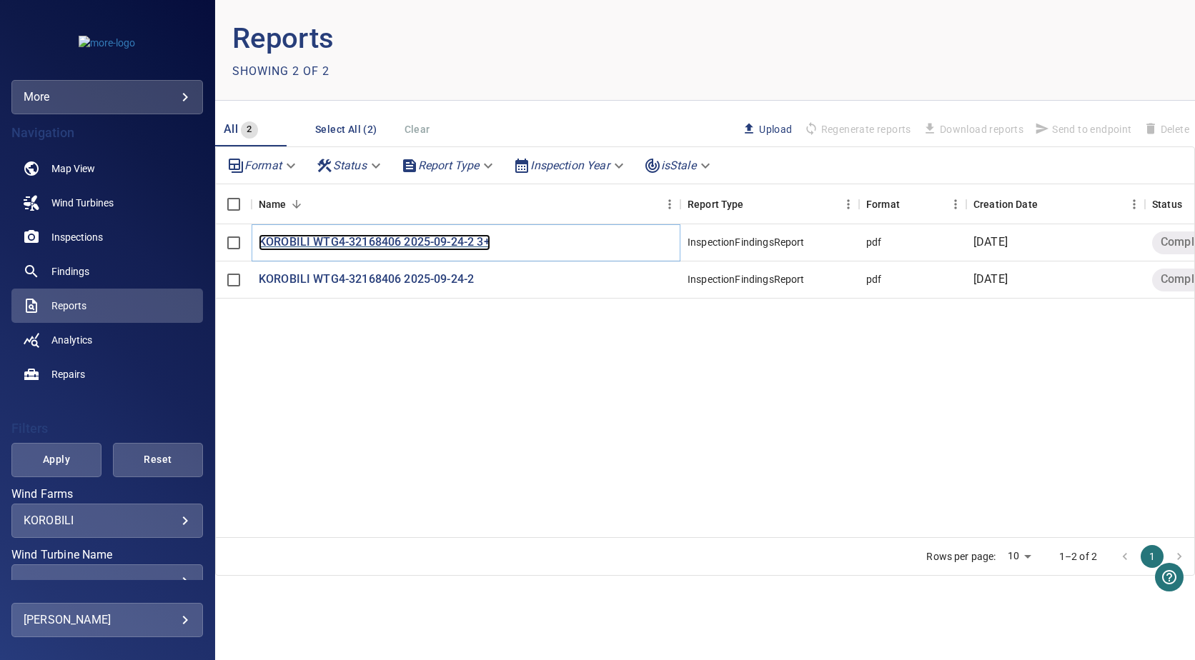
click at [324, 249] on p "KOROBILI WTG4-32168406 2025-09-24-2 3+" at bounding box center [375, 242] width 232 height 16
